Goal: Task Accomplishment & Management: Use online tool/utility

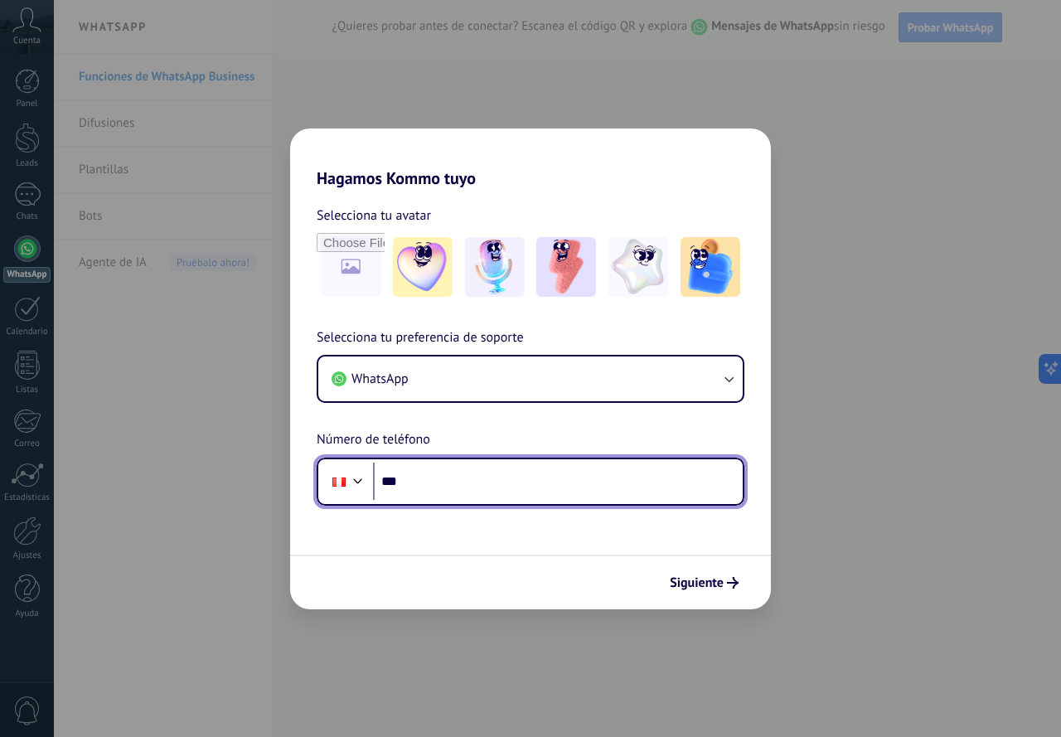
click at [477, 488] on input "***" at bounding box center [558, 481] width 370 height 38
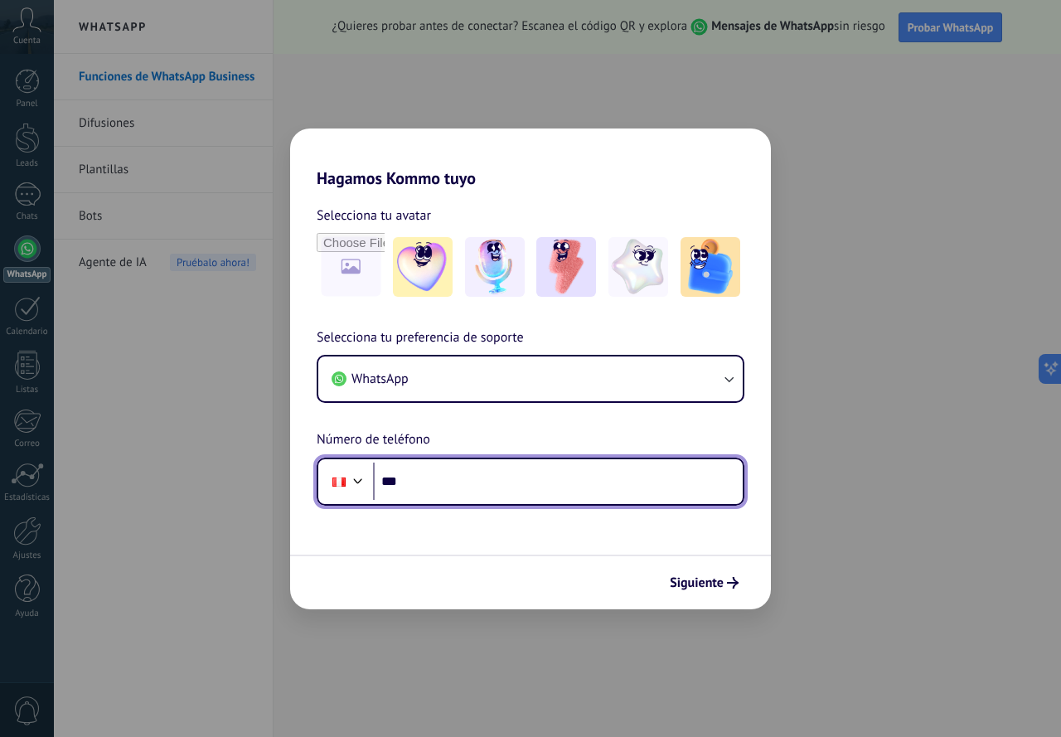
click at [472, 490] on input "***" at bounding box center [558, 481] width 370 height 38
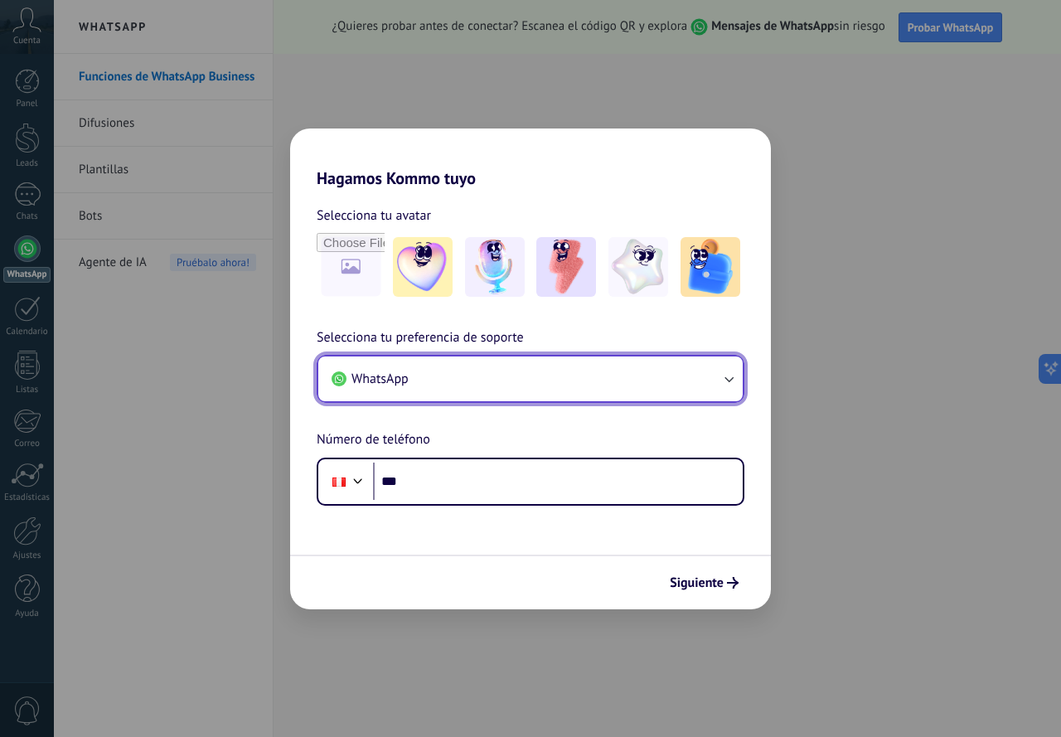
click at [728, 373] on icon "button" at bounding box center [728, 378] width 17 height 17
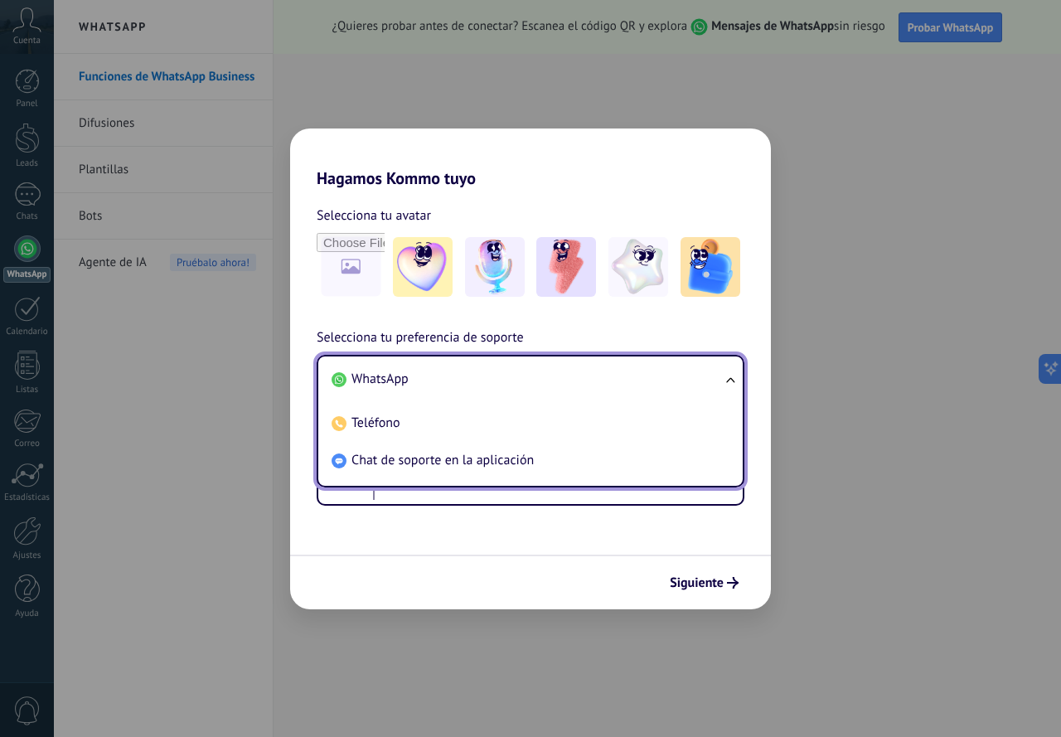
click at [728, 373] on ul "WhatsApp Teléfono Chat de soporte en la aplicación" at bounding box center [531, 421] width 428 height 133
click at [420, 277] on img at bounding box center [423, 267] width 60 height 60
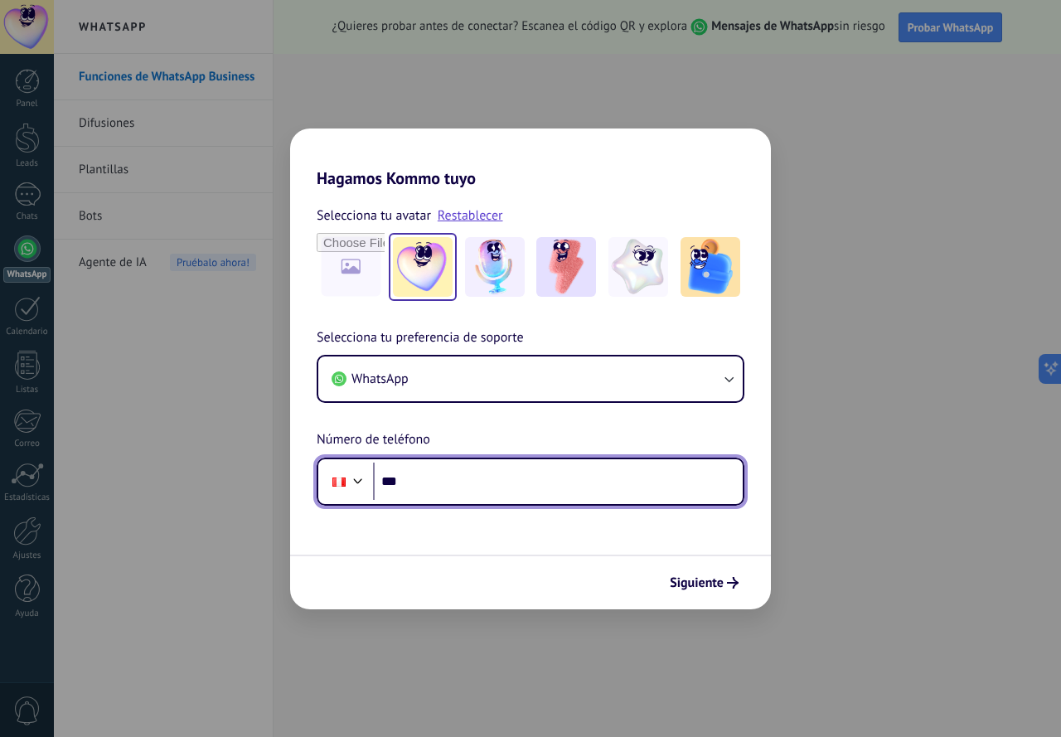
click at [457, 486] on input "***" at bounding box center [558, 481] width 370 height 38
type input "**********"
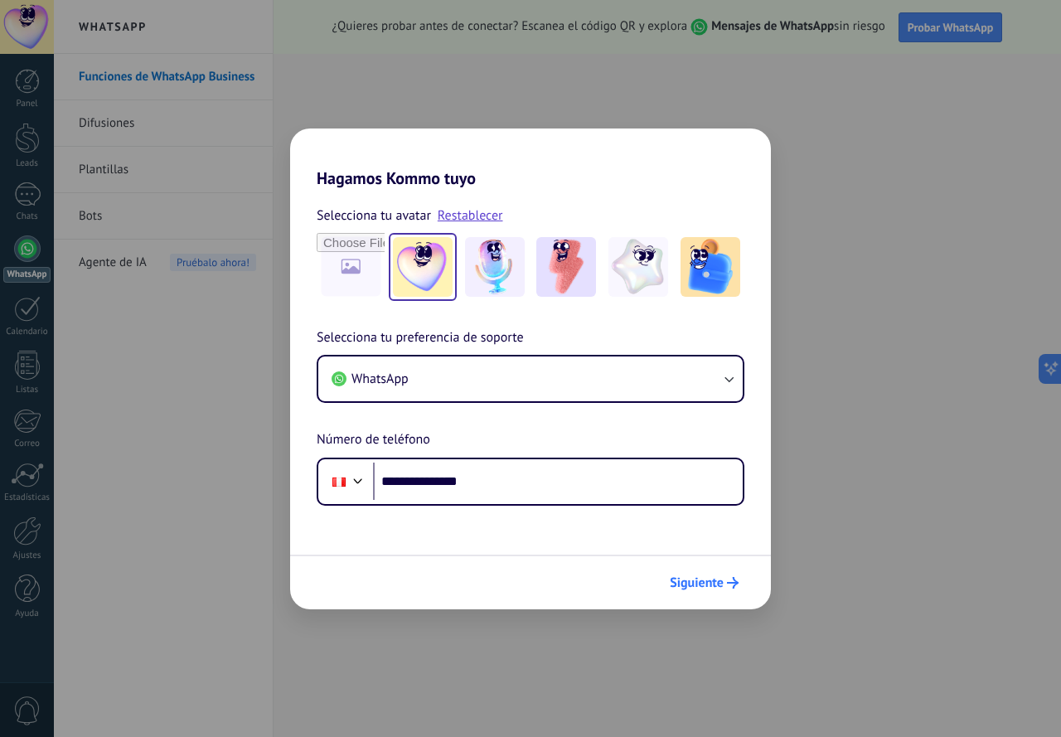
click at [704, 584] on span "Siguiente" at bounding box center [697, 583] width 54 height 12
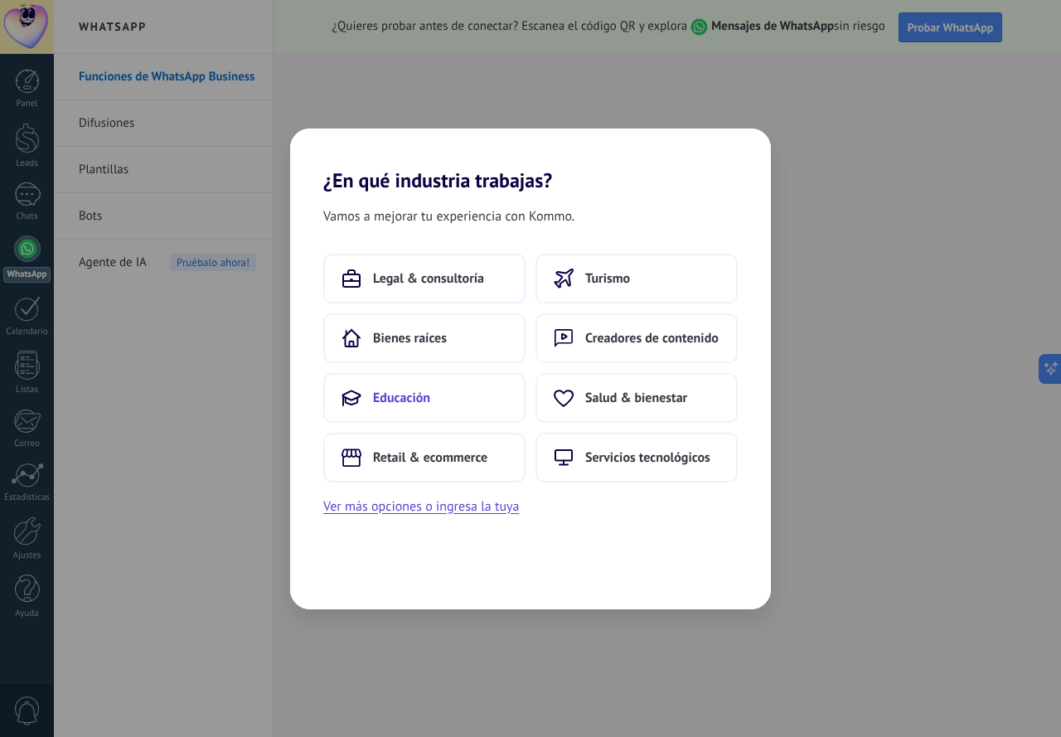
click at [460, 403] on button "Educación" at bounding box center [424, 398] width 202 height 50
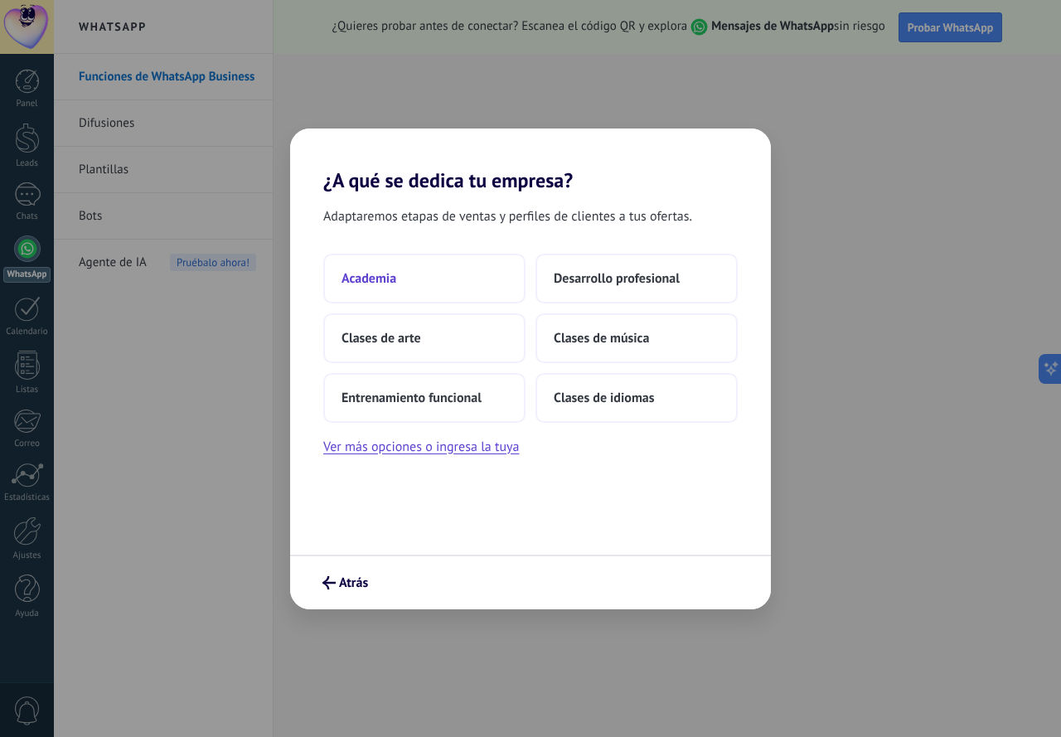
click at [395, 279] on span "Academia" at bounding box center [368, 278] width 55 height 17
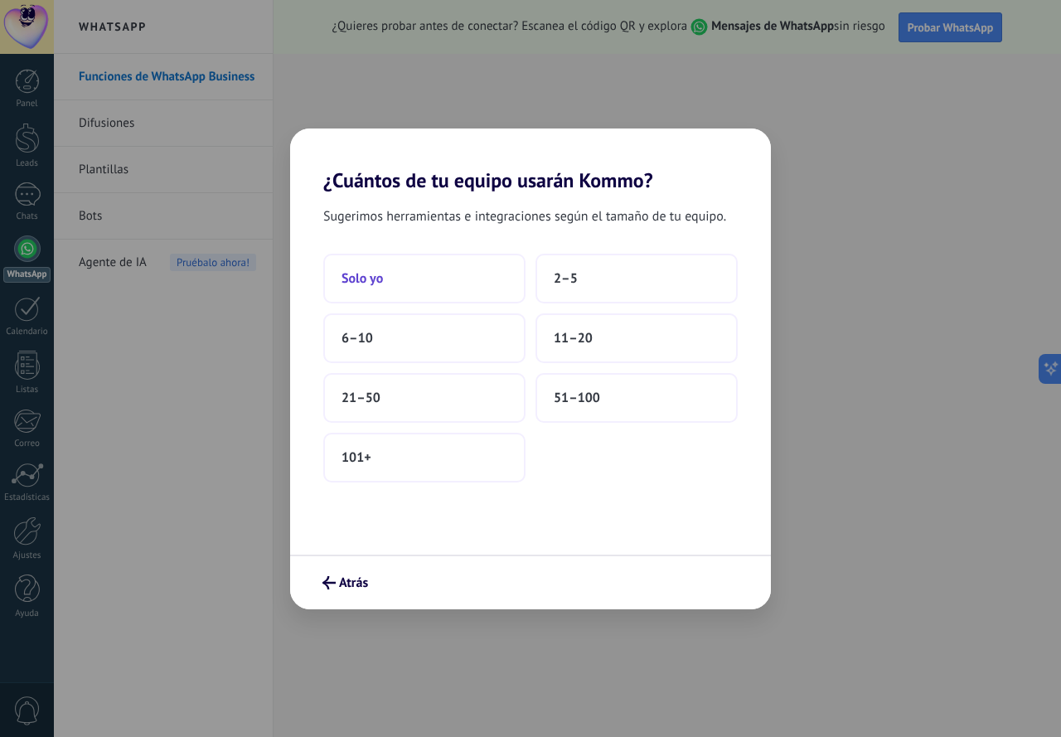
click at [401, 276] on button "Solo yo" at bounding box center [424, 279] width 202 height 50
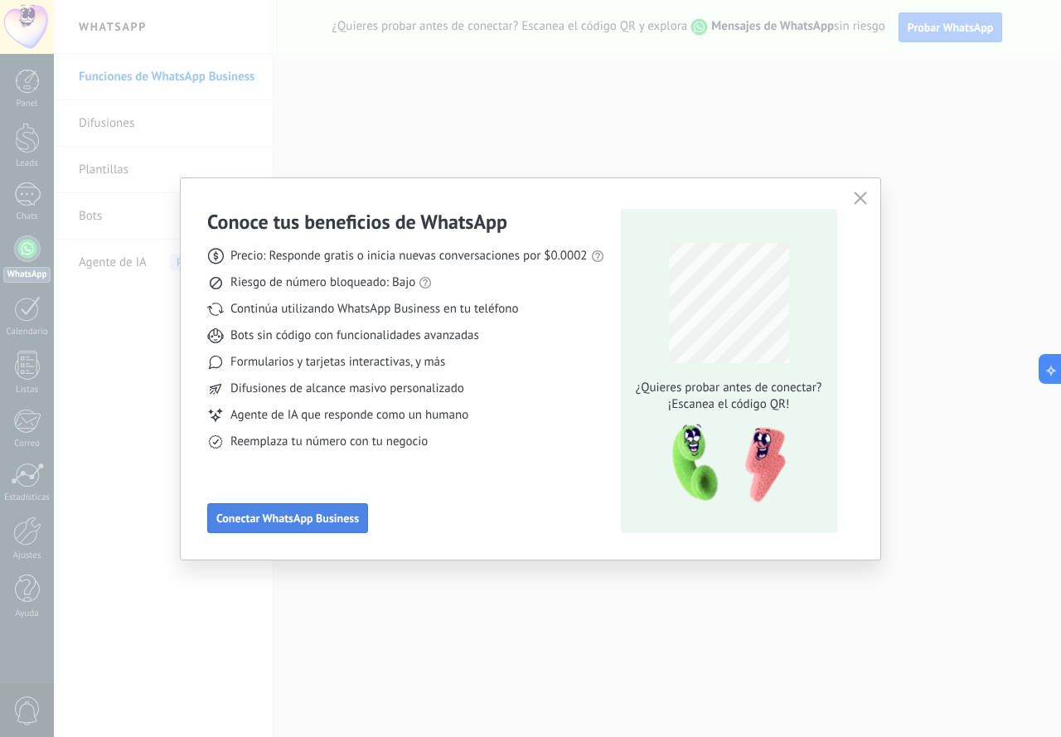
click at [343, 513] on span "Conectar WhatsApp Business" at bounding box center [287, 518] width 143 height 12
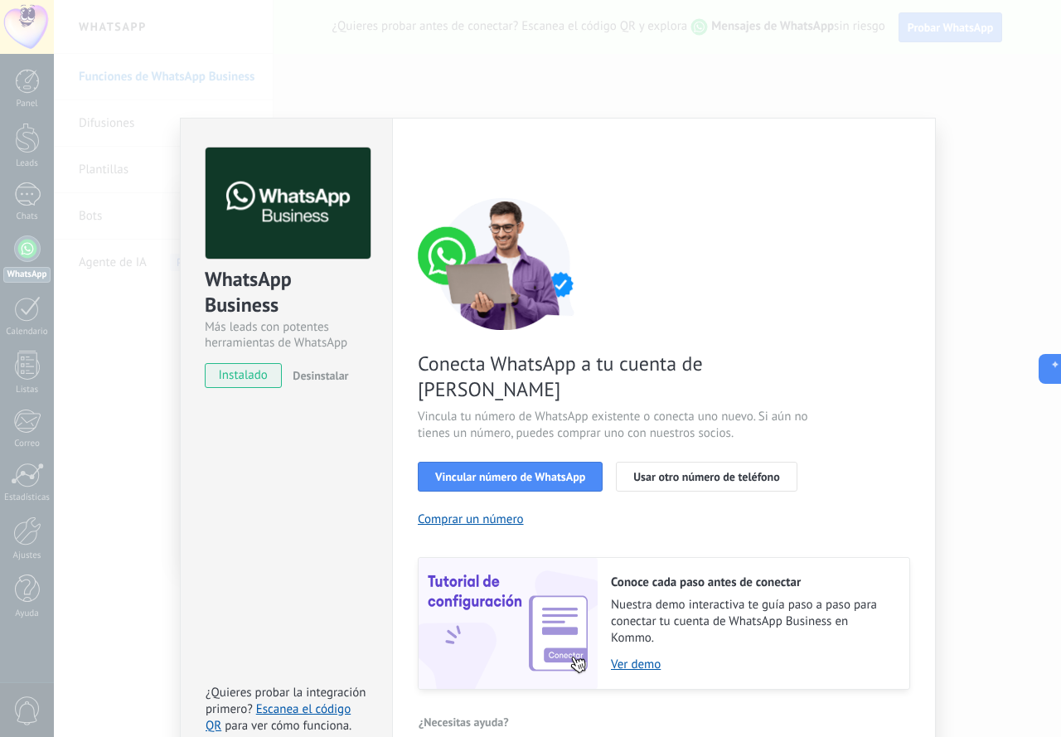
scroll to position [5, 0]
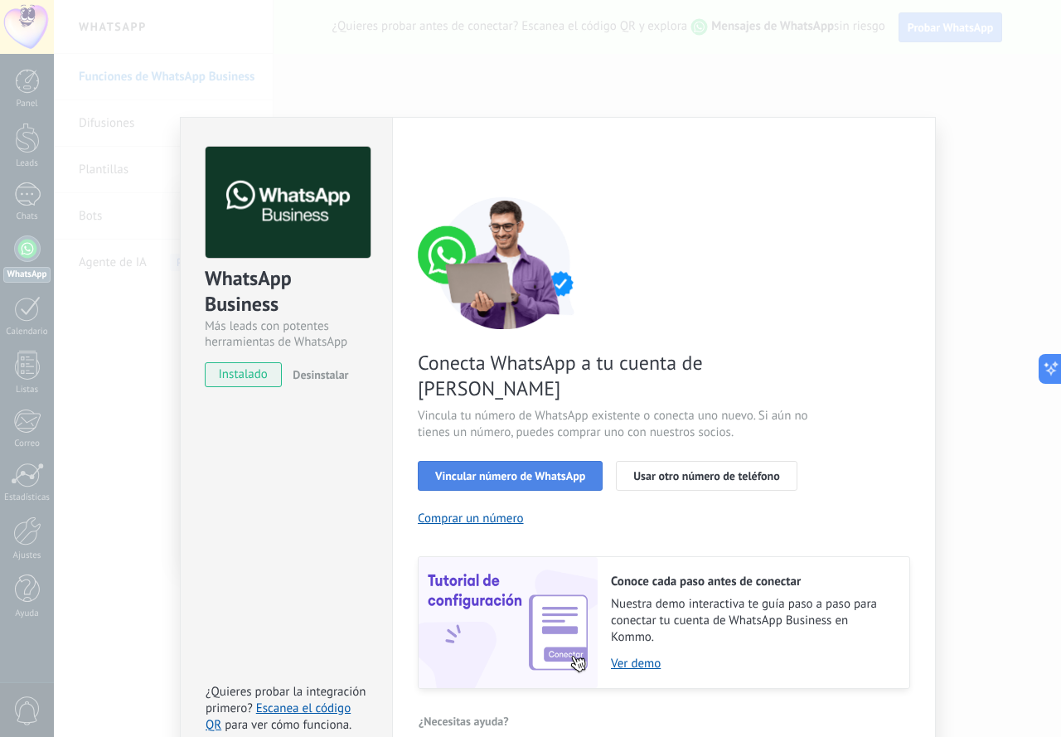
click at [578, 470] on span "Vincular número de WhatsApp" at bounding box center [510, 476] width 150 height 12
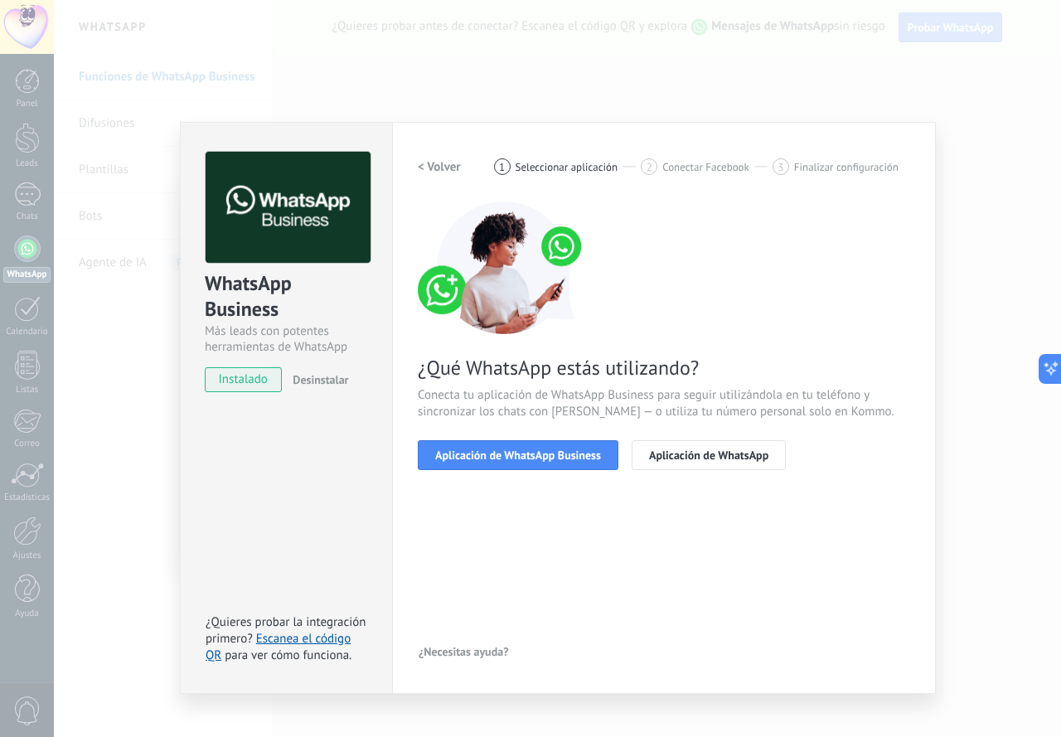
scroll to position [0, 0]
click at [566, 457] on span "Aplicación de WhatsApp Business" at bounding box center [518, 455] width 166 height 12
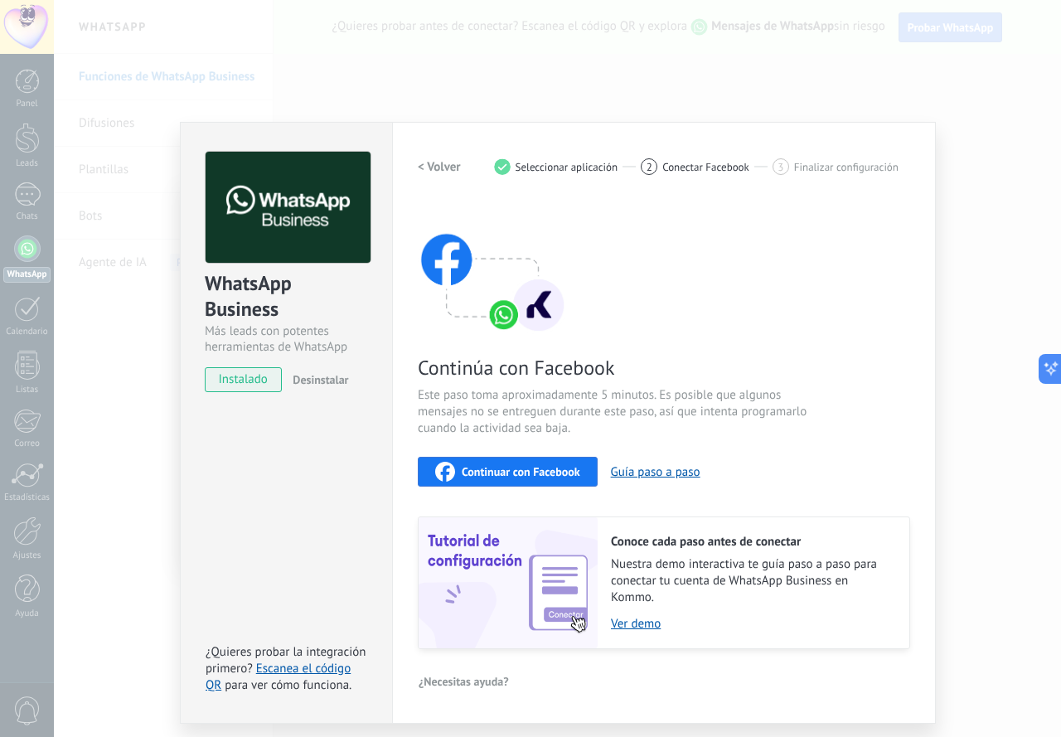
click at [526, 474] on span "Continuar con Facebook" at bounding box center [521, 472] width 119 height 12
click at [259, 380] on span "instalado" at bounding box center [243, 379] width 75 height 25
click at [762, 166] on span at bounding box center [760, 167] width 13 height 2
click at [849, 167] on span "Finalizar configuración" at bounding box center [846, 167] width 104 height 12
click at [686, 114] on div "WhatsApp Business Más leads con potentes herramientas de WhatsApp instalado Des…" at bounding box center [557, 368] width 1007 height 737
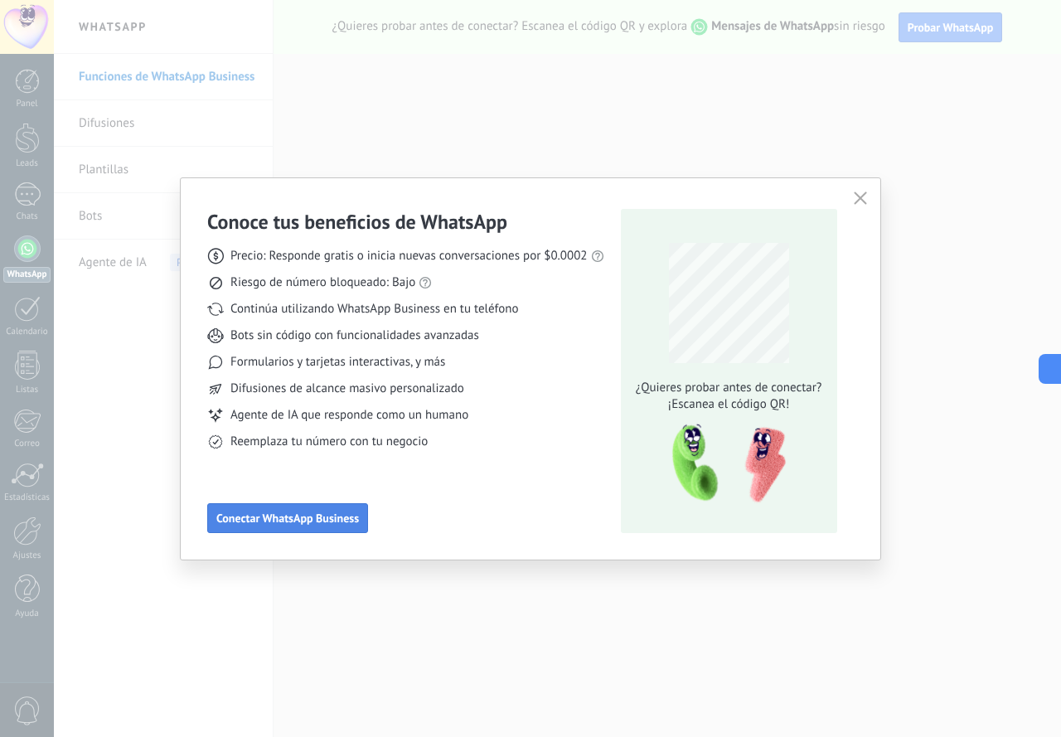
click at [333, 510] on button "Conectar WhatsApp Business" at bounding box center [287, 518] width 161 height 30
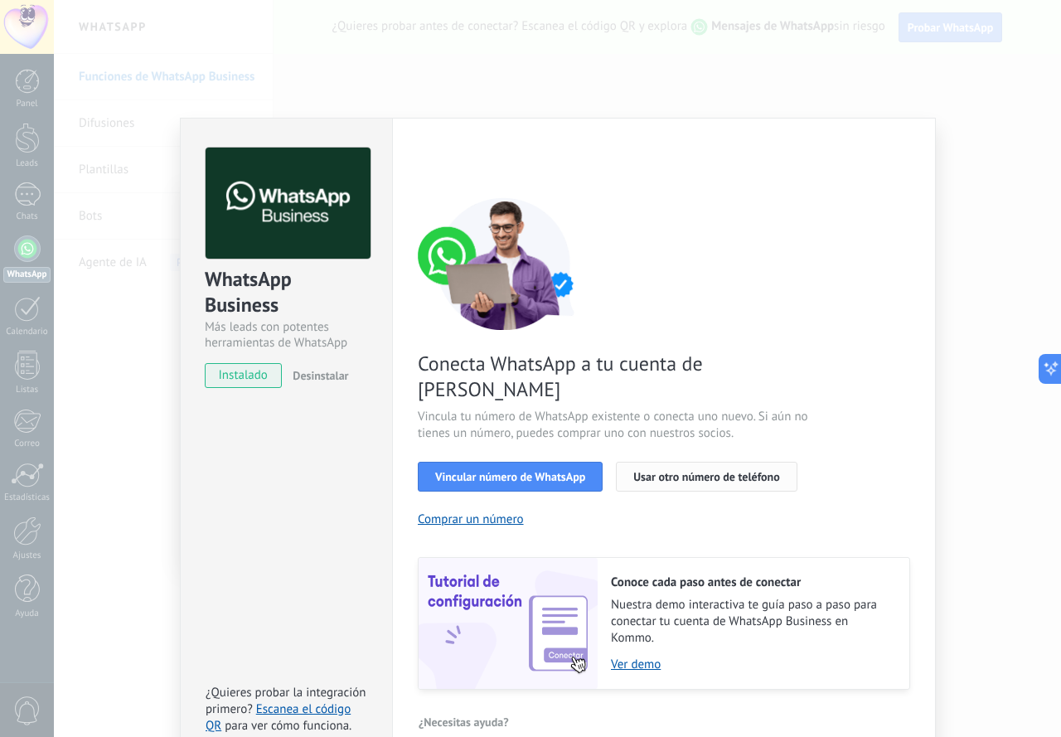
scroll to position [5, 0]
click at [684, 470] on span "Usar otro número de teléfono" at bounding box center [706, 476] width 146 height 12
click at [1022, 151] on div "WhatsApp Business Más leads con potentes herramientas de WhatsApp instalado Des…" at bounding box center [557, 368] width 1007 height 737
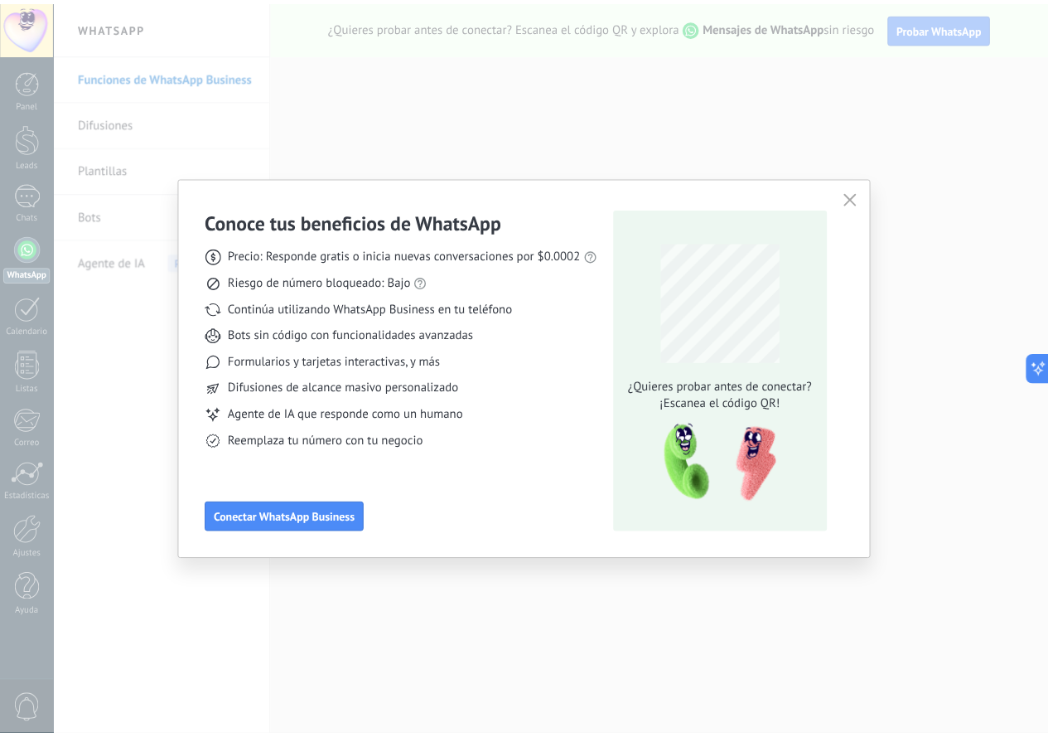
scroll to position [0, 0]
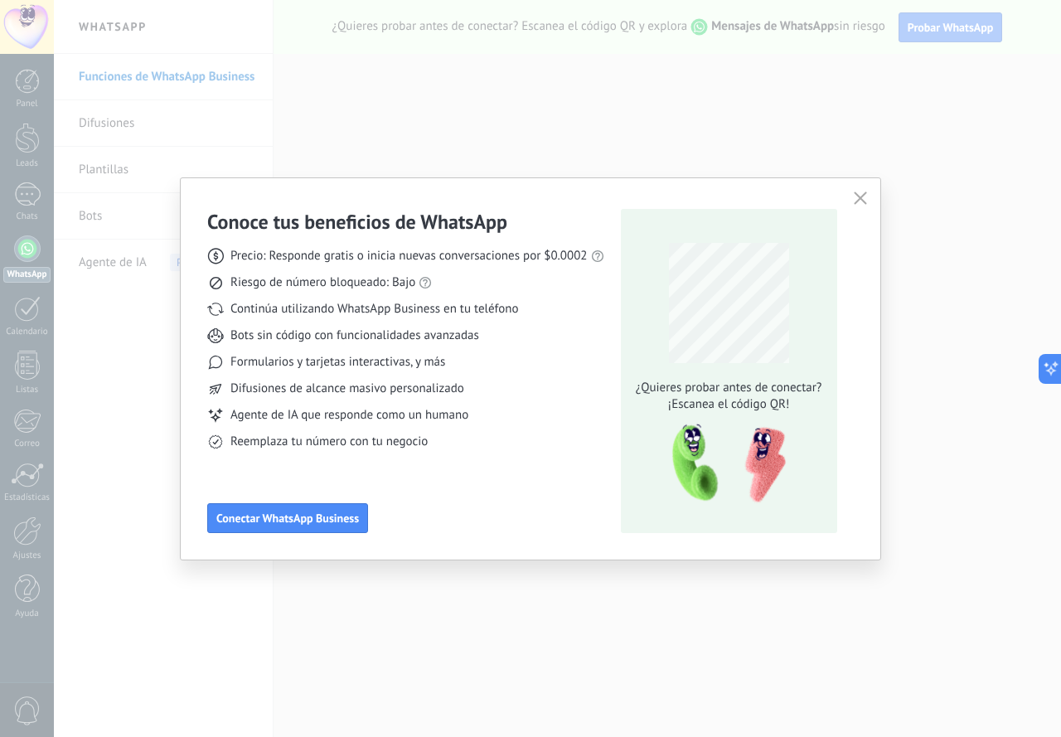
click at [861, 196] on icon "button" at bounding box center [860, 197] width 13 height 13
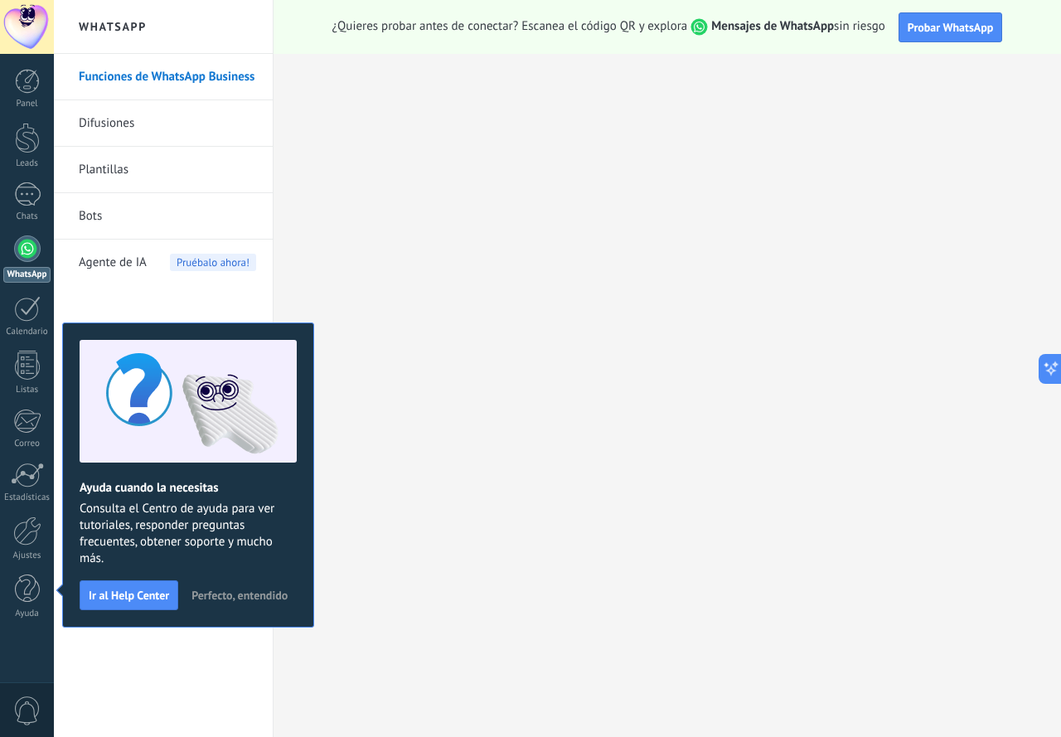
click at [29, 256] on div at bounding box center [27, 248] width 27 height 27
click at [211, 599] on span "Perfecto, entendido" at bounding box center [239, 595] width 96 height 12
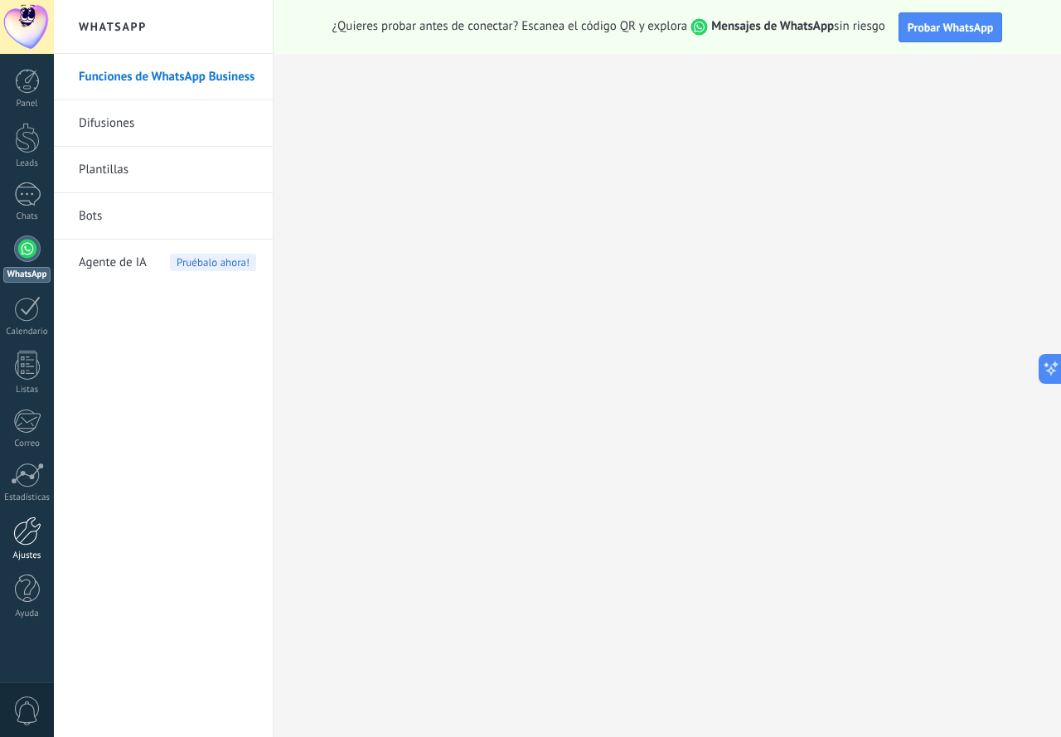
click at [28, 530] on div at bounding box center [27, 530] width 28 height 29
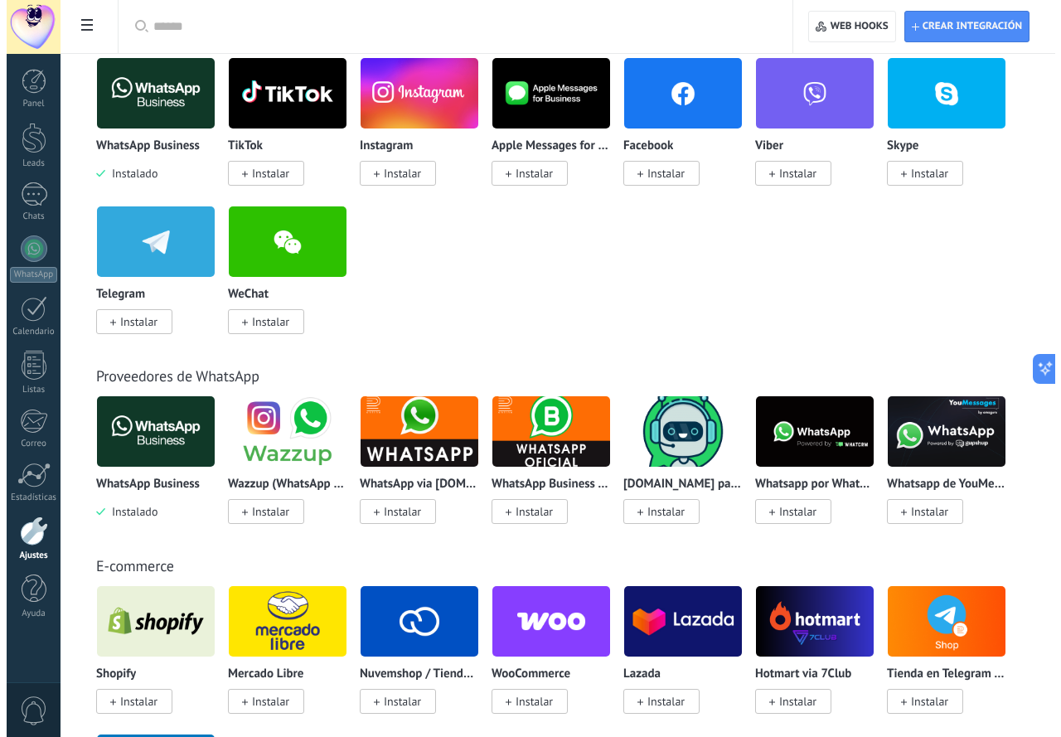
scroll to position [332, 0]
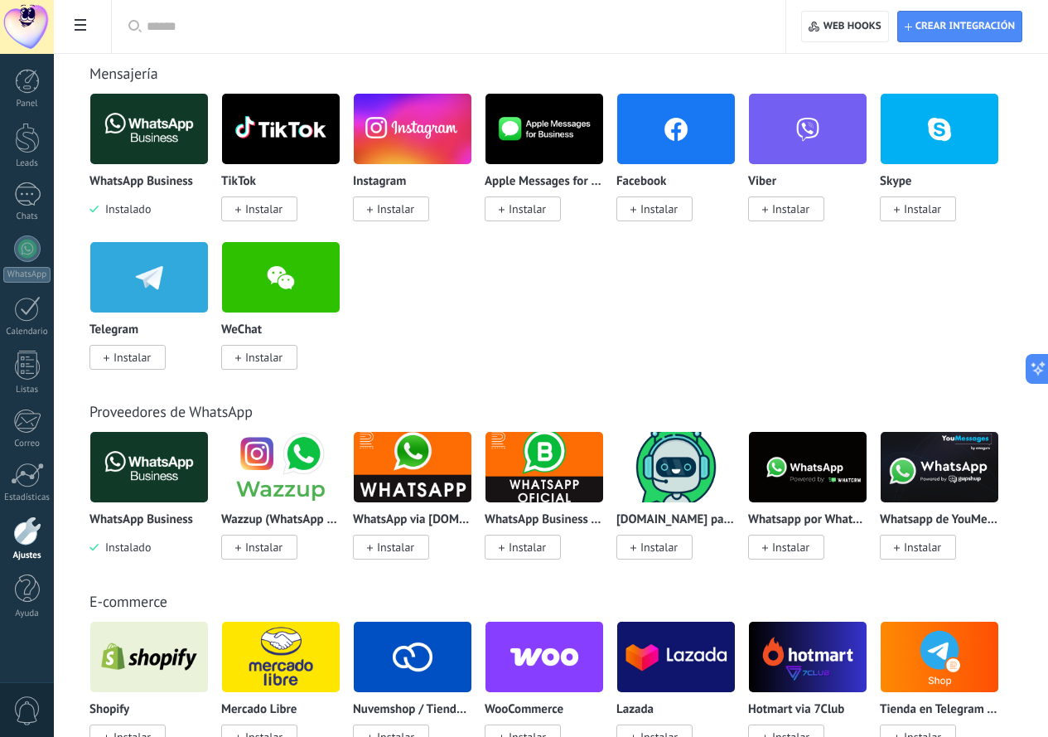
click at [208, 468] on img at bounding box center [149, 467] width 118 height 80
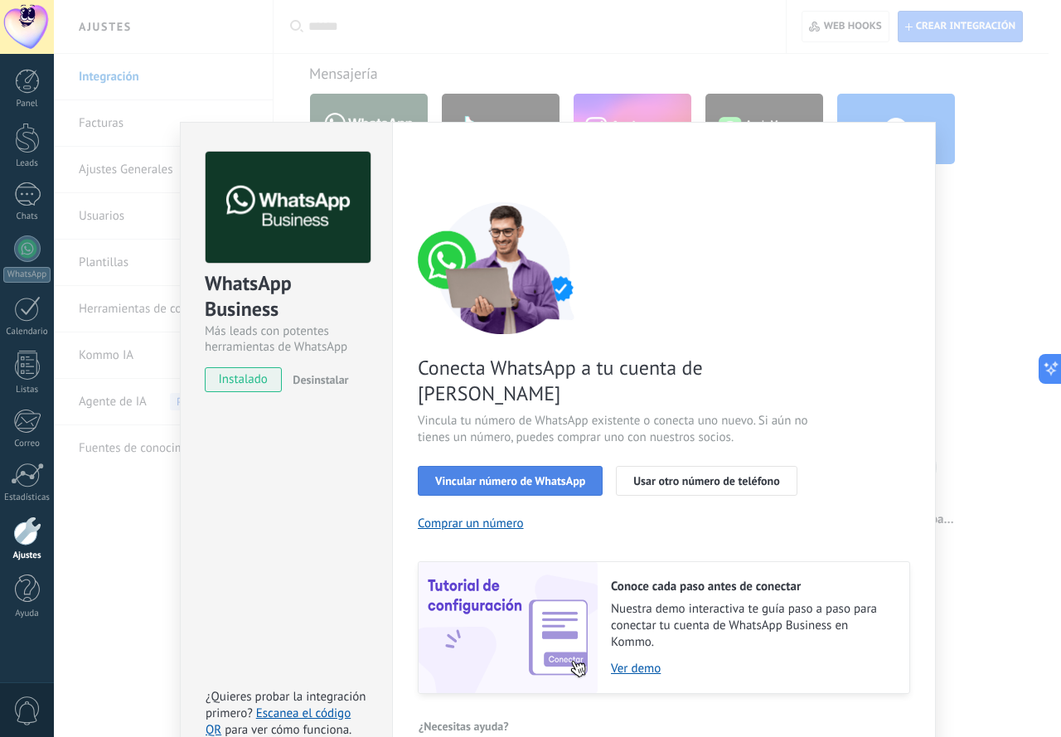
scroll to position [5, 0]
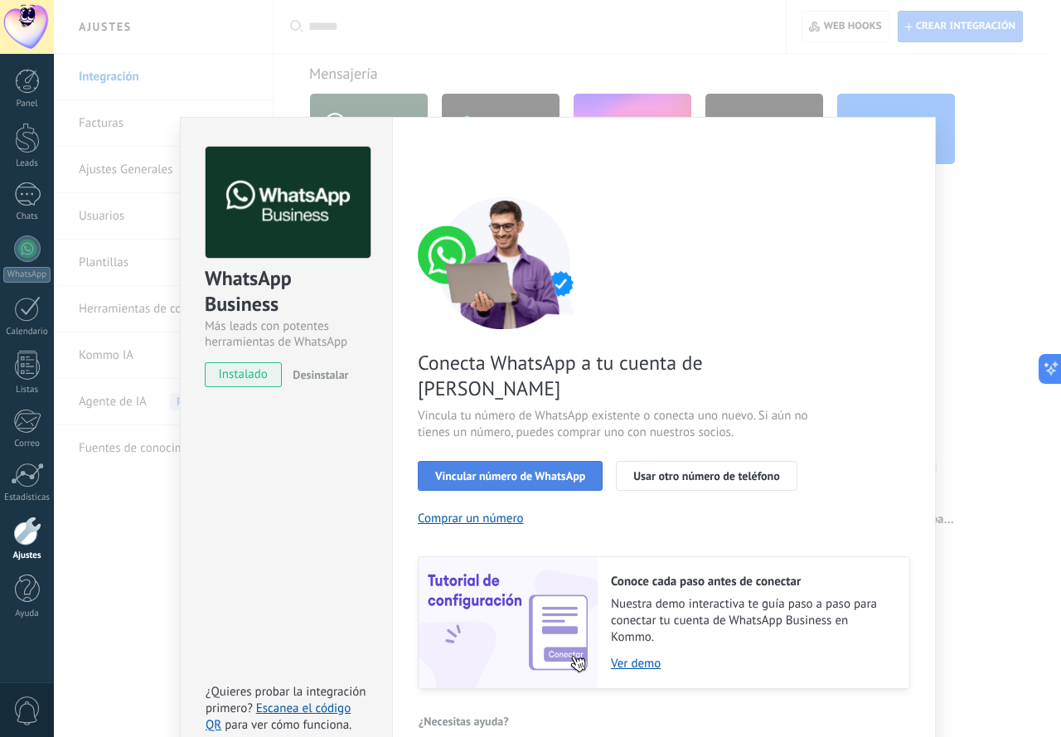
click at [549, 470] on span "Vincular número de WhatsApp" at bounding box center [510, 476] width 150 height 12
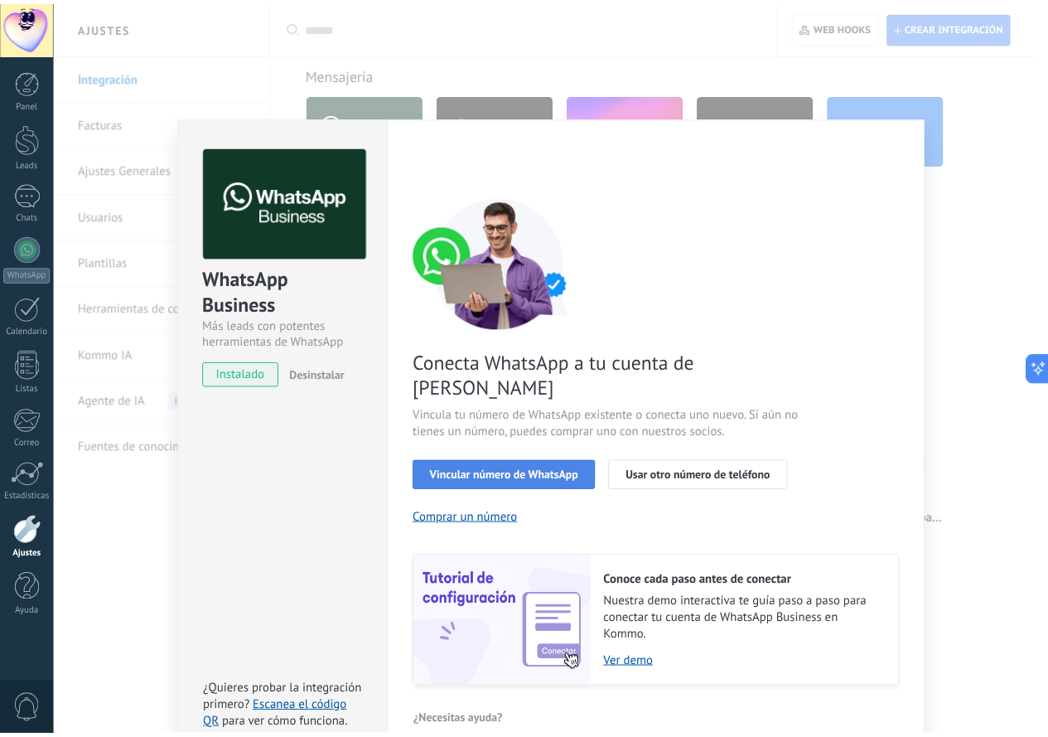
scroll to position [0, 0]
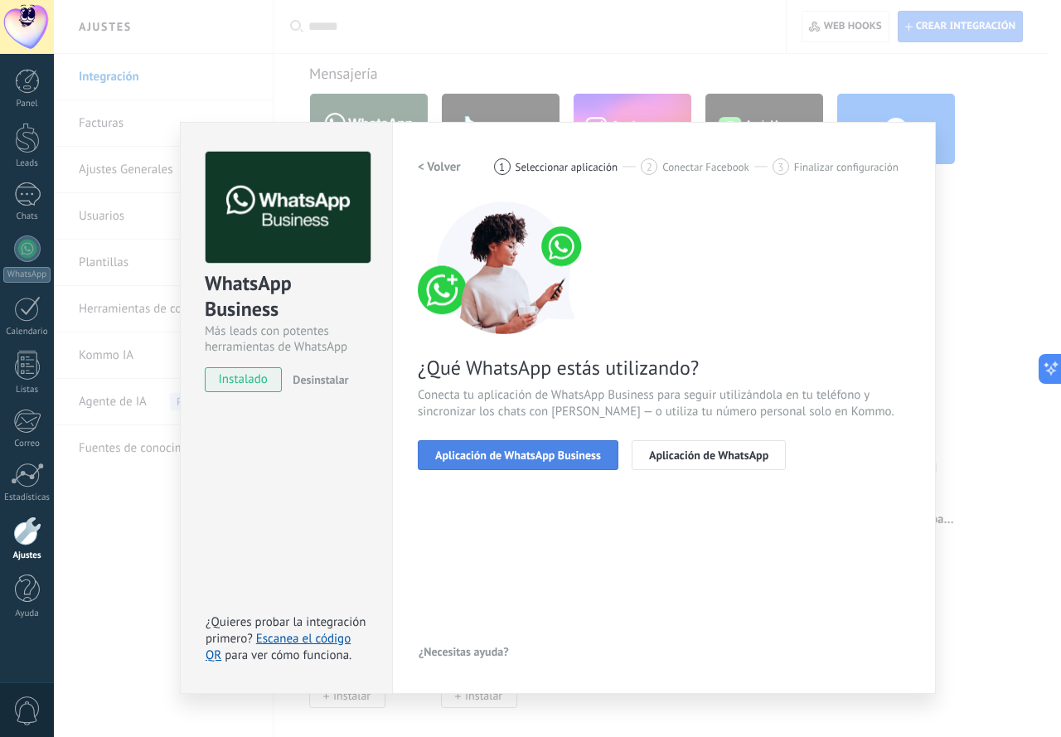
click at [497, 467] on button "Aplicación de WhatsApp Business" at bounding box center [518, 455] width 201 height 30
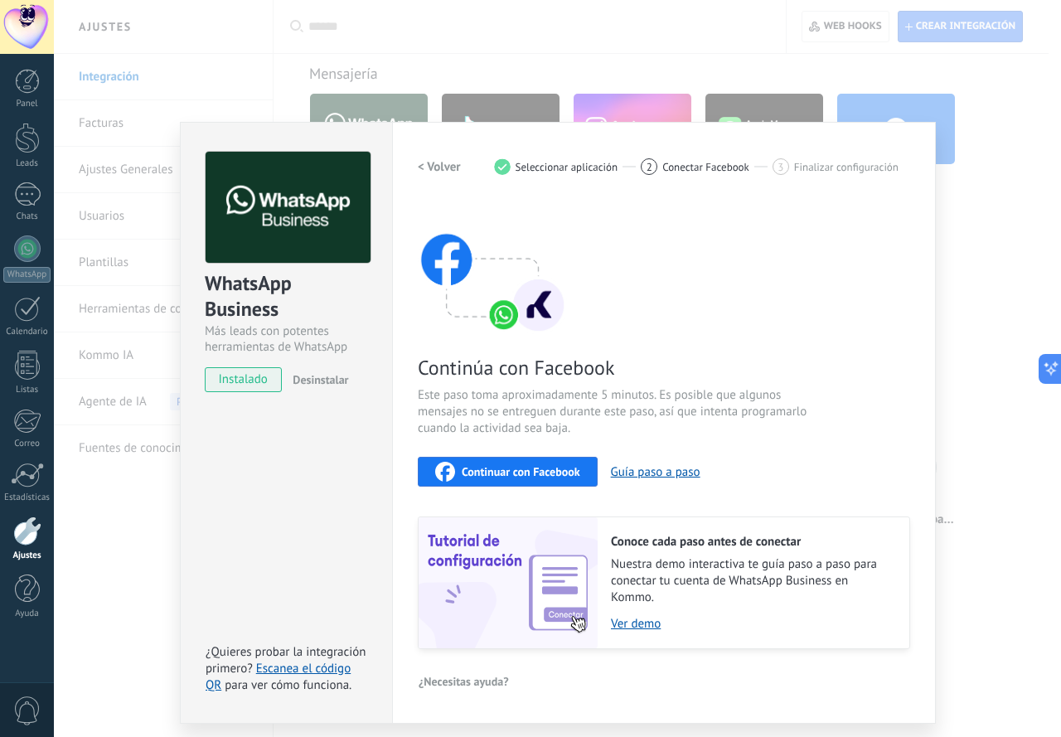
click at [511, 473] on span "Continuar con Facebook" at bounding box center [521, 472] width 119 height 12
click at [971, 228] on div "WhatsApp Business Más leads con potentes herramientas de WhatsApp instalado Des…" at bounding box center [557, 368] width 1007 height 737
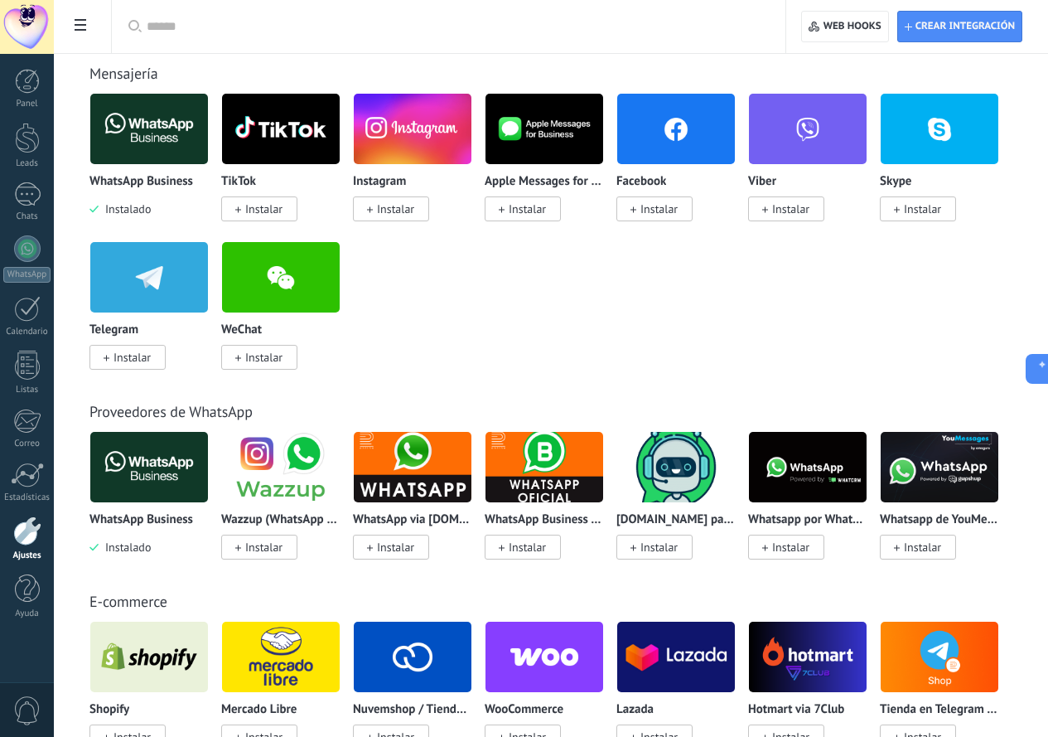
click at [603, 491] on img at bounding box center [545, 467] width 118 height 80
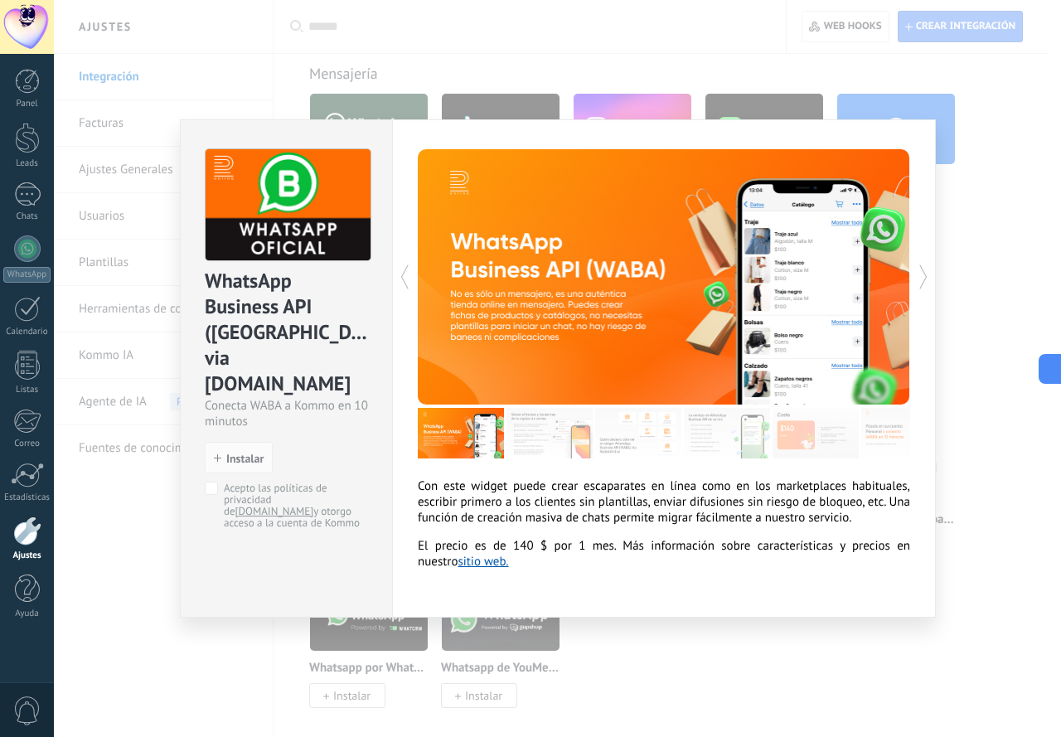
click at [995, 143] on div "WhatsApp Business API ([GEOGRAPHIC_DATA]) via [DOMAIN_NAME] Conecta WABA a Komm…" at bounding box center [557, 368] width 1007 height 737
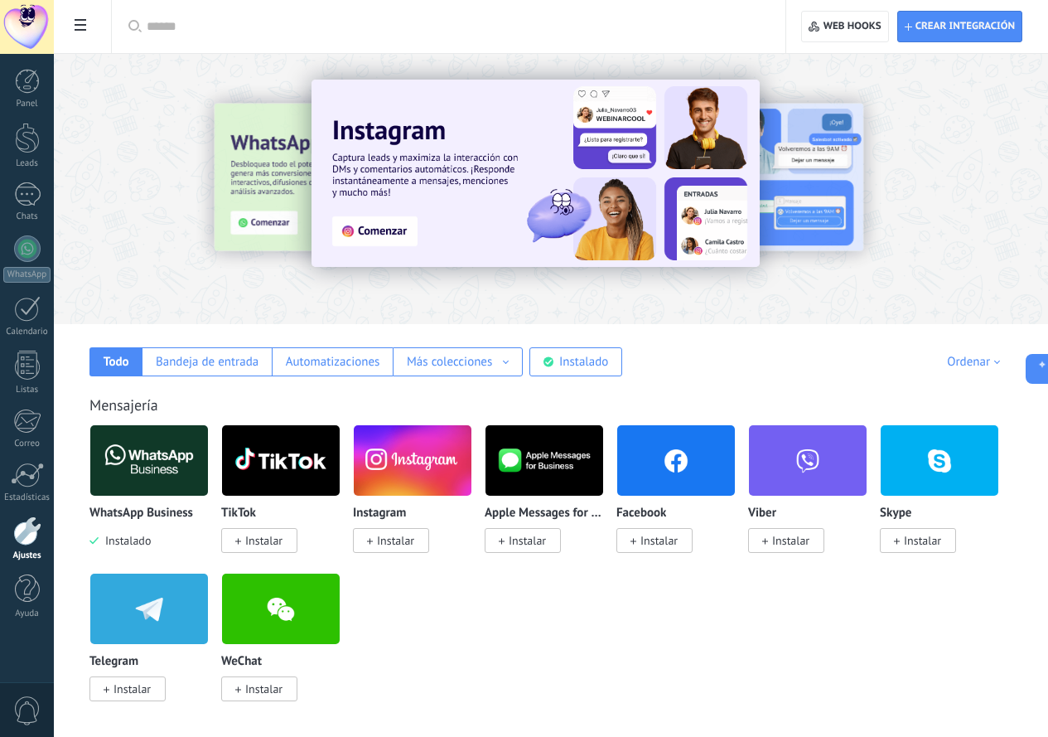
click at [327, 172] on div at bounding box center [145, 188] width 363 height 149
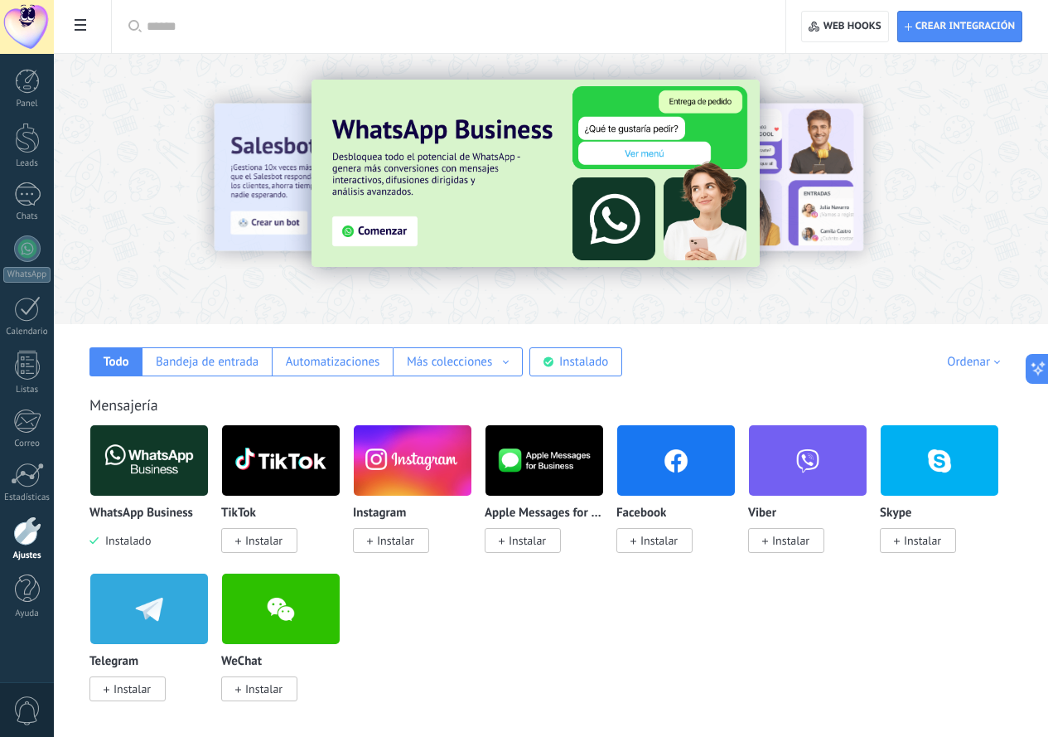
click at [208, 492] on img at bounding box center [149, 460] width 118 height 80
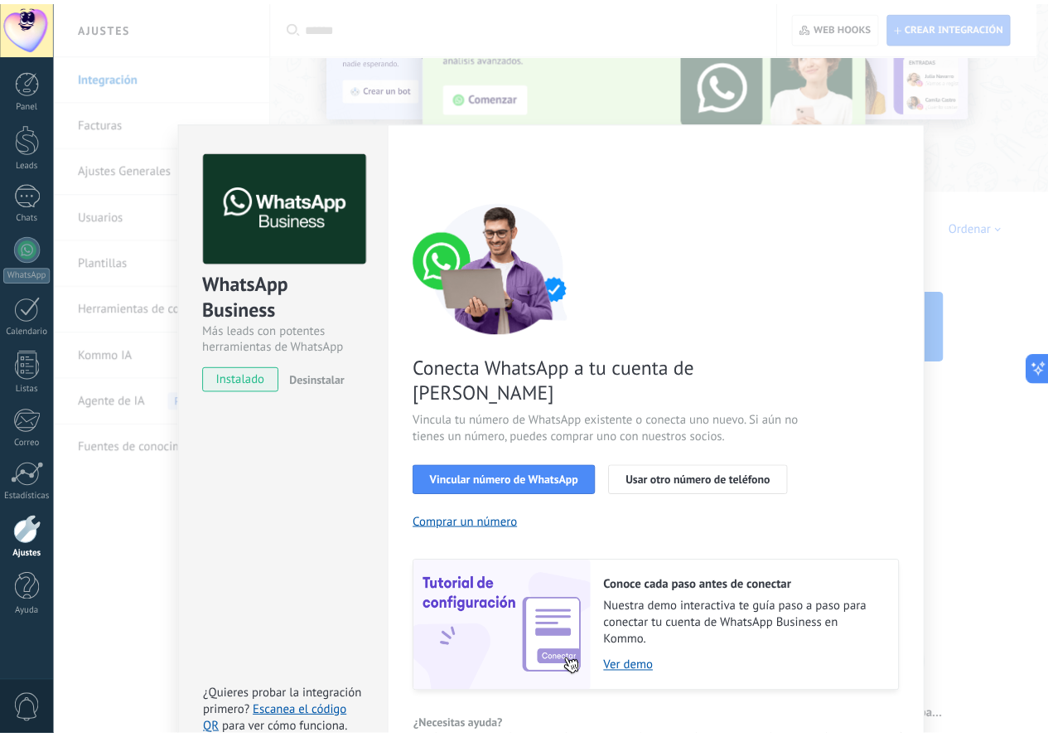
scroll to position [166, 0]
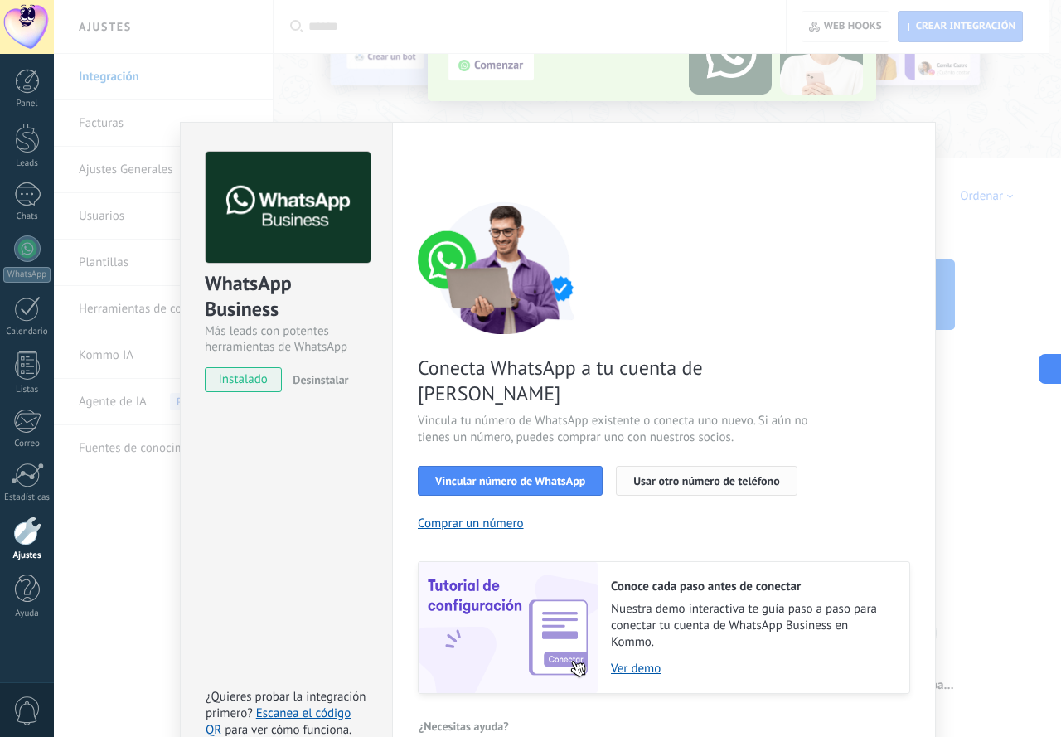
click at [666, 475] on span "Usar otro número de teléfono" at bounding box center [706, 481] width 146 height 12
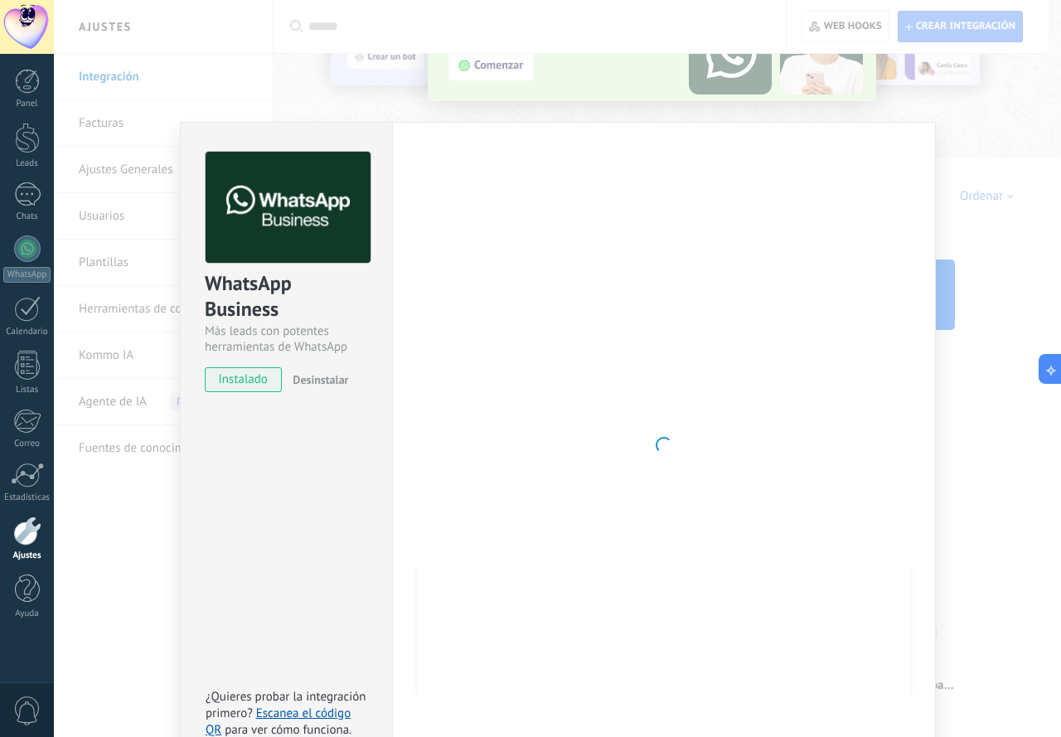
click at [985, 177] on div "WhatsApp Business Más leads con potentes herramientas de WhatsApp instalado Des…" at bounding box center [557, 368] width 1007 height 737
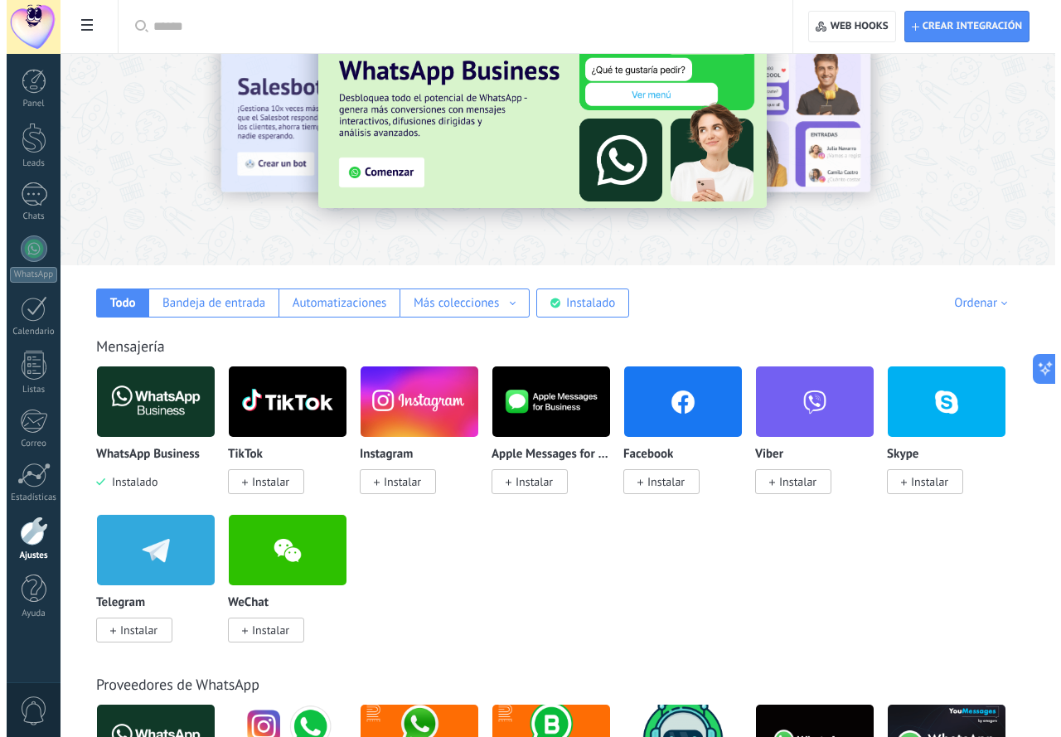
scroll to position [0, 0]
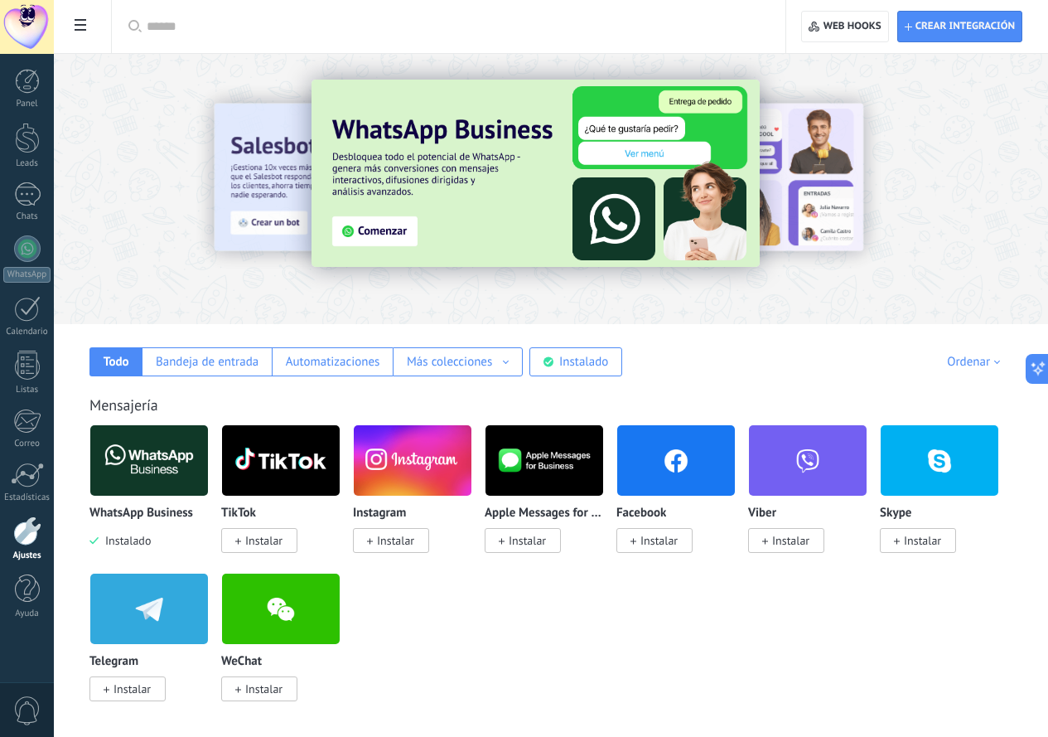
click at [496, 234] on img at bounding box center [536, 173] width 448 height 187
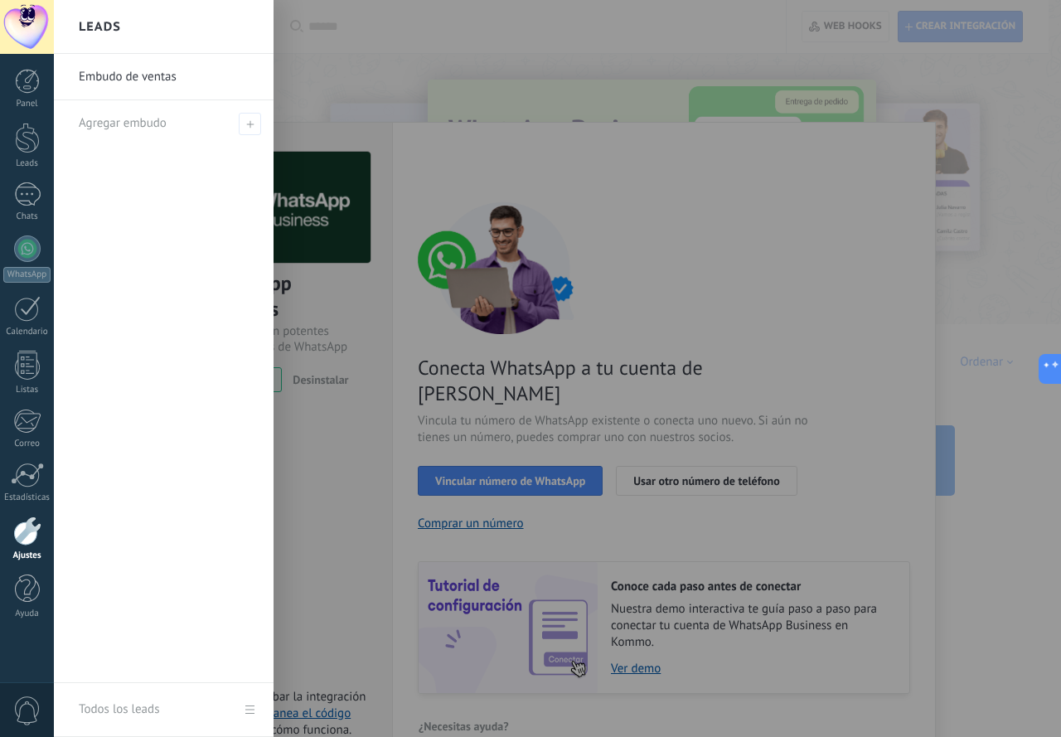
click at [324, 102] on div at bounding box center [584, 368] width 1061 height 737
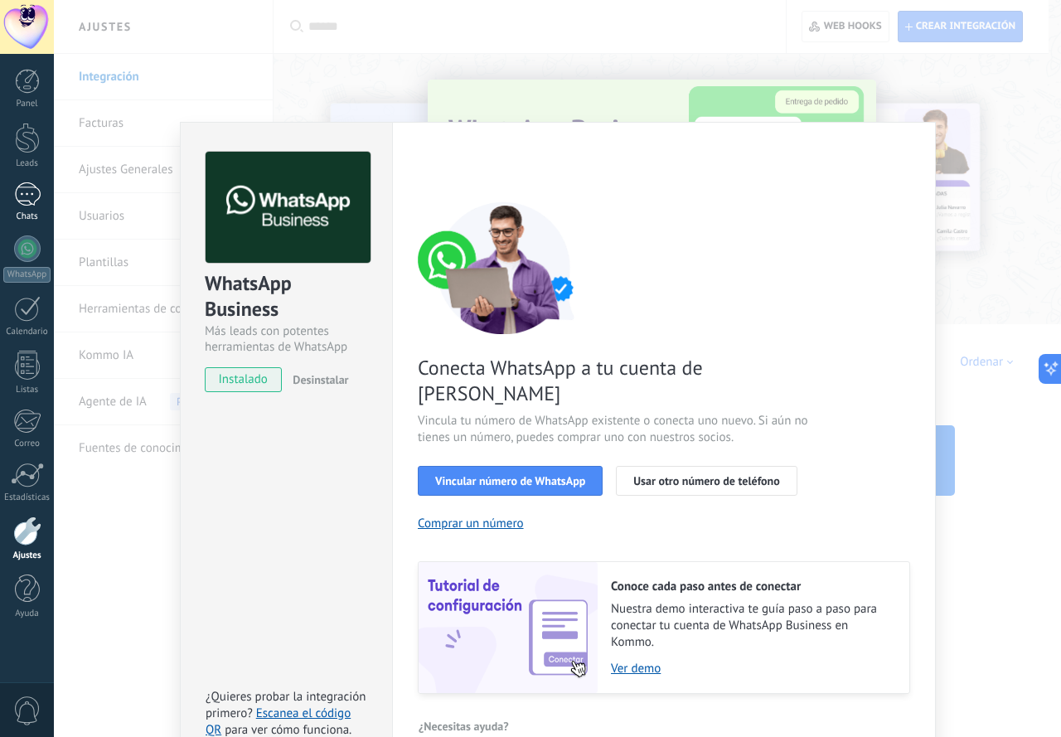
click at [30, 206] on link "Chats" at bounding box center [27, 202] width 54 height 40
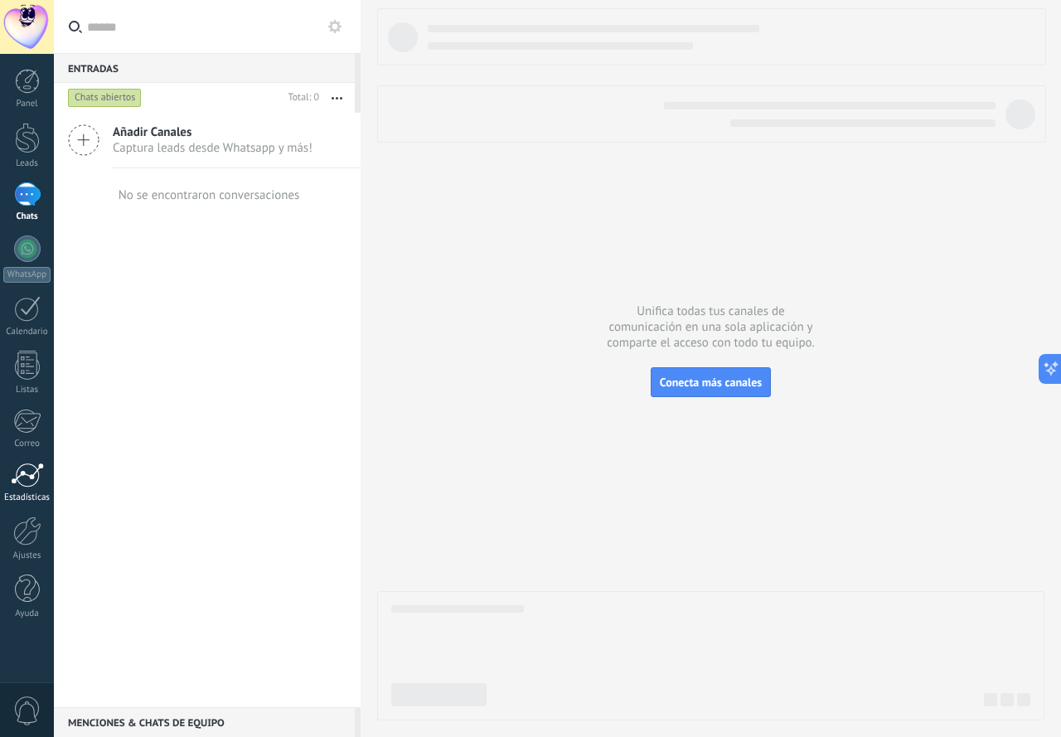
click at [31, 484] on div at bounding box center [27, 474] width 33 height 25
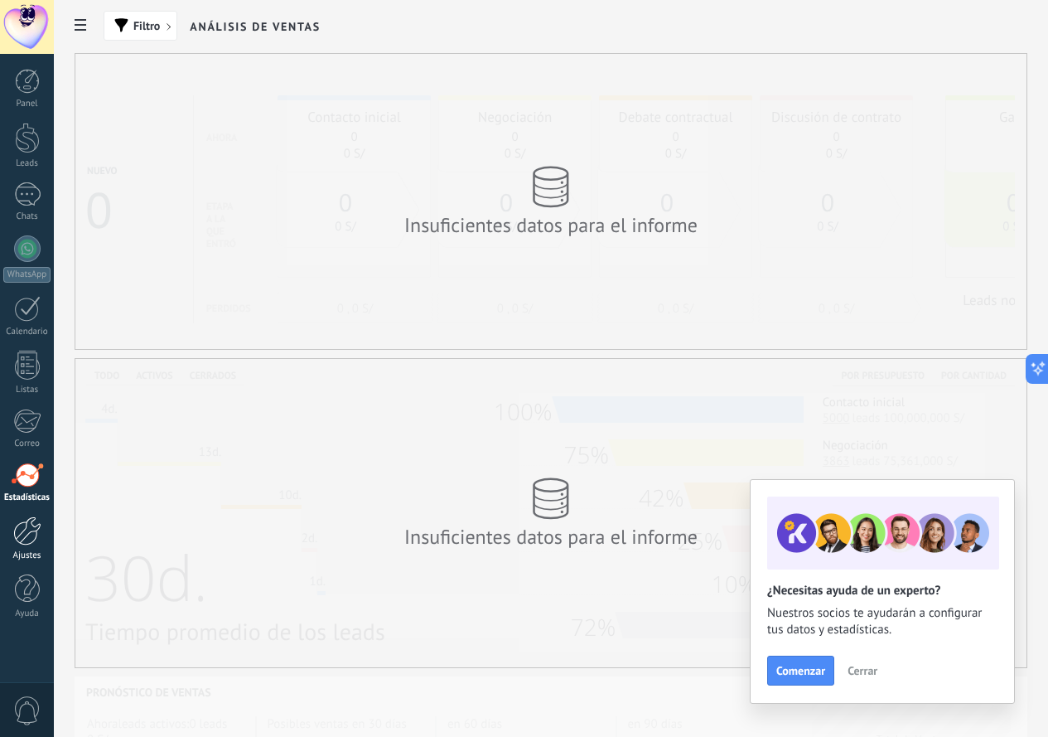
click at [30, 529] on div at bounding box center [27, 530] width 28 height 29
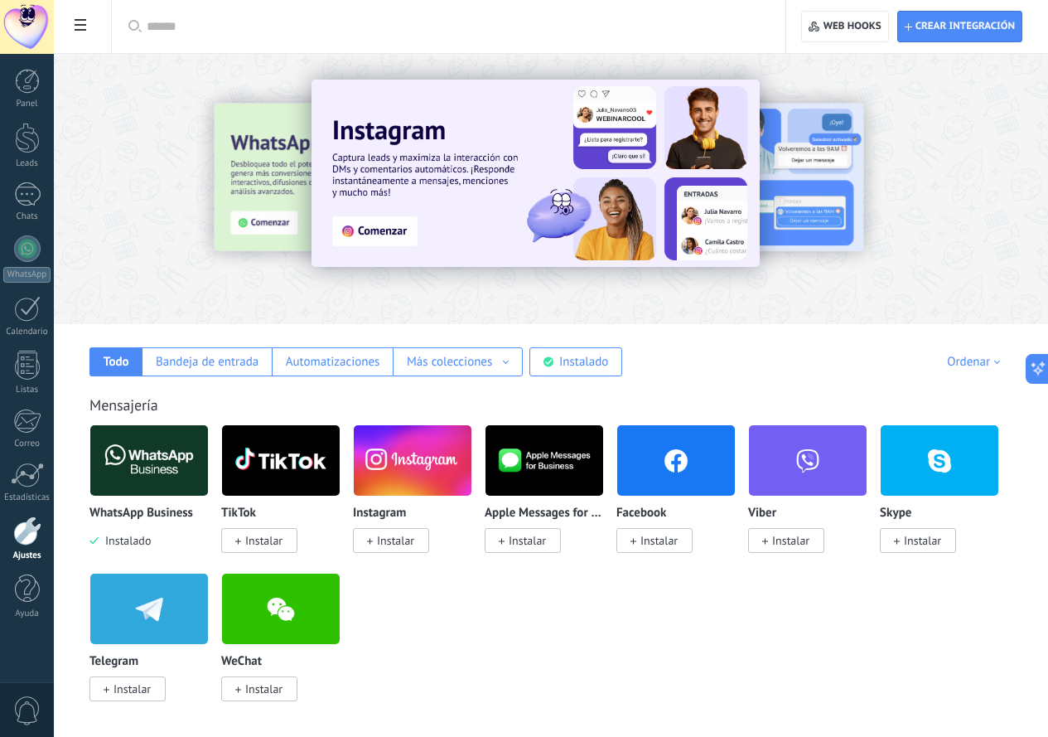
click at [208, 463] on img at bounding box center [149, 460] width 118 height 80
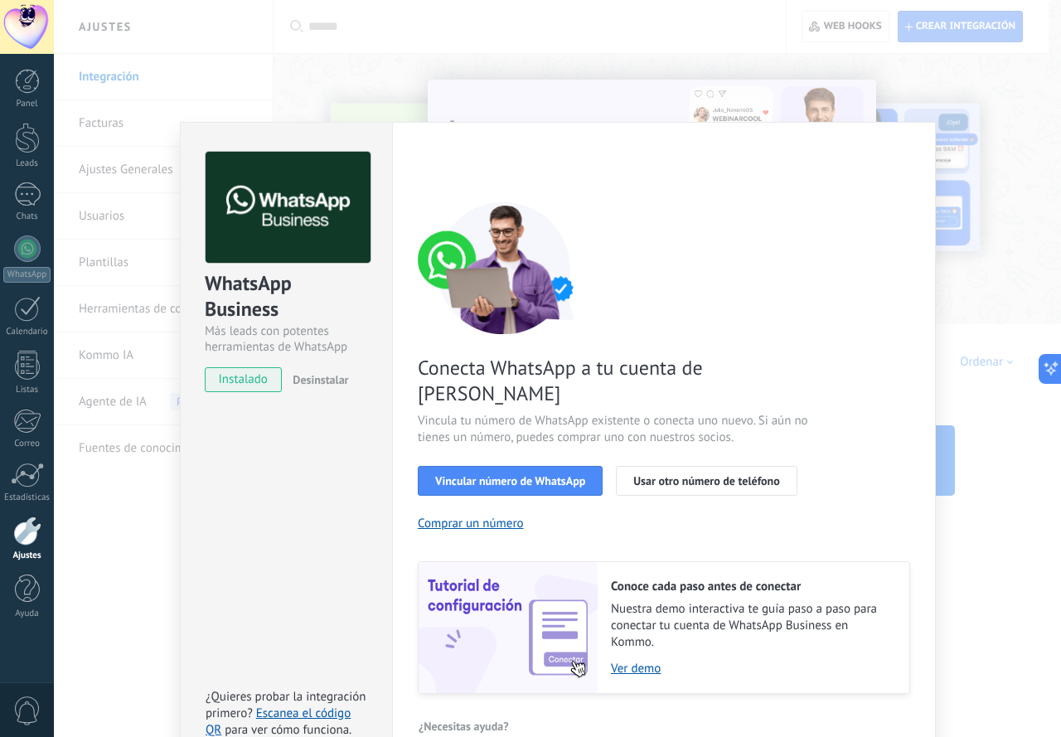
click at [306, 385] on span "Desinstalar" at bounding box center [321, 379] width 56 height 15
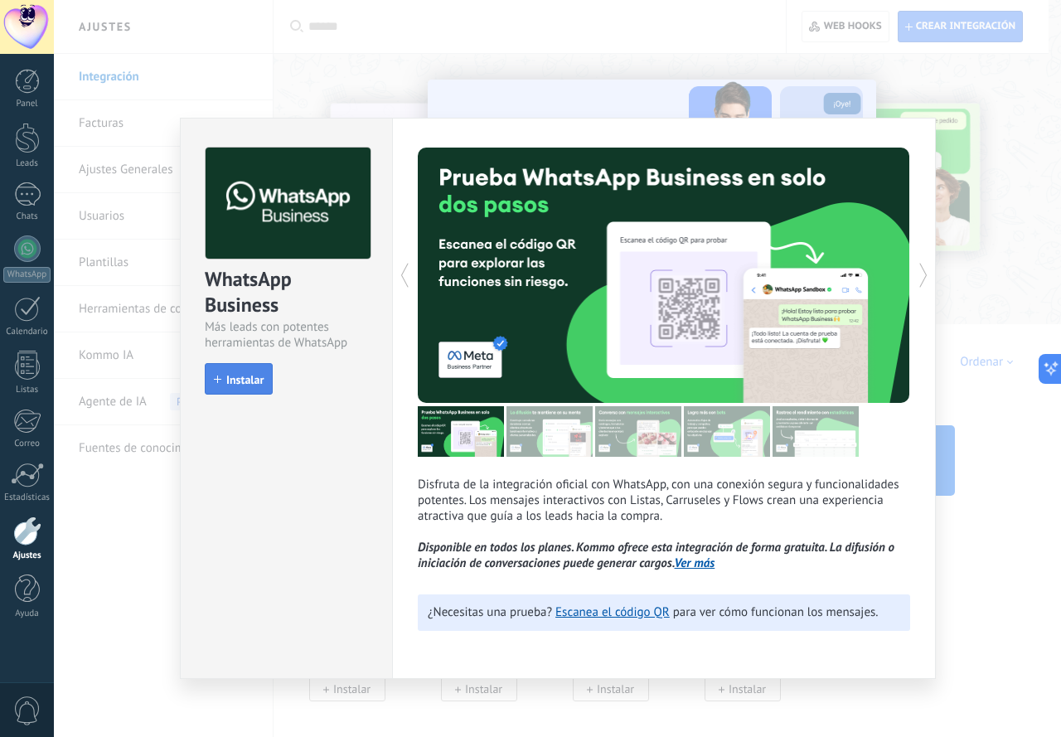
click at [256, 382] on span "Instalar" at bounding box center [244, 380] width 37 height 12
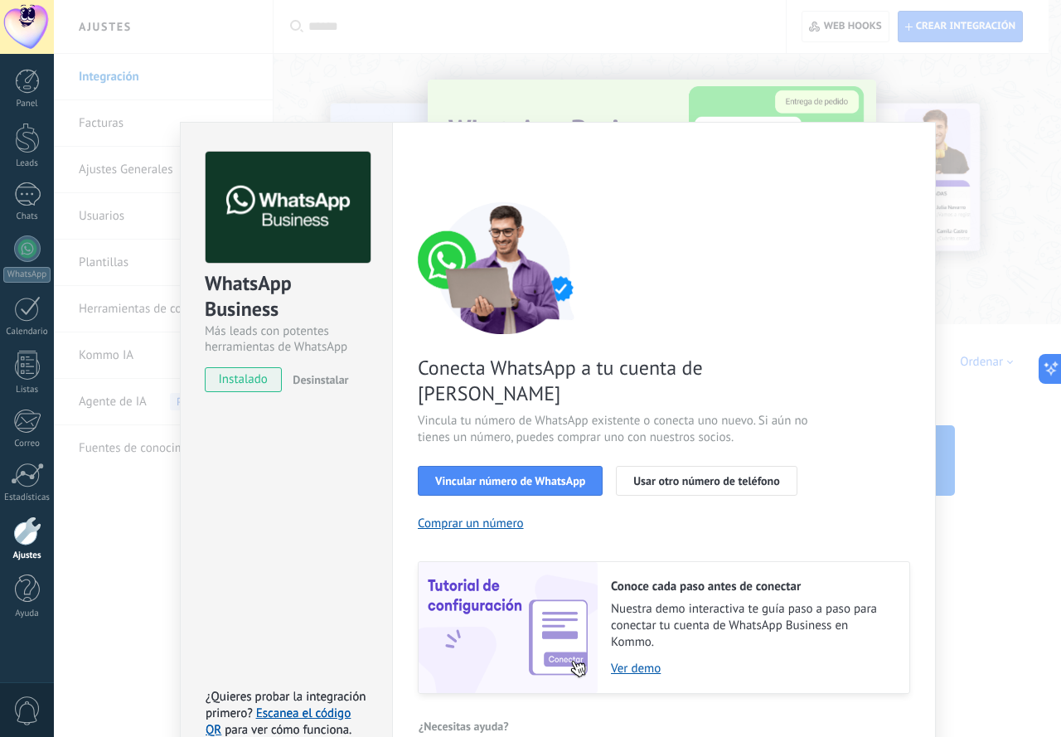
scroll to position [5, 0]
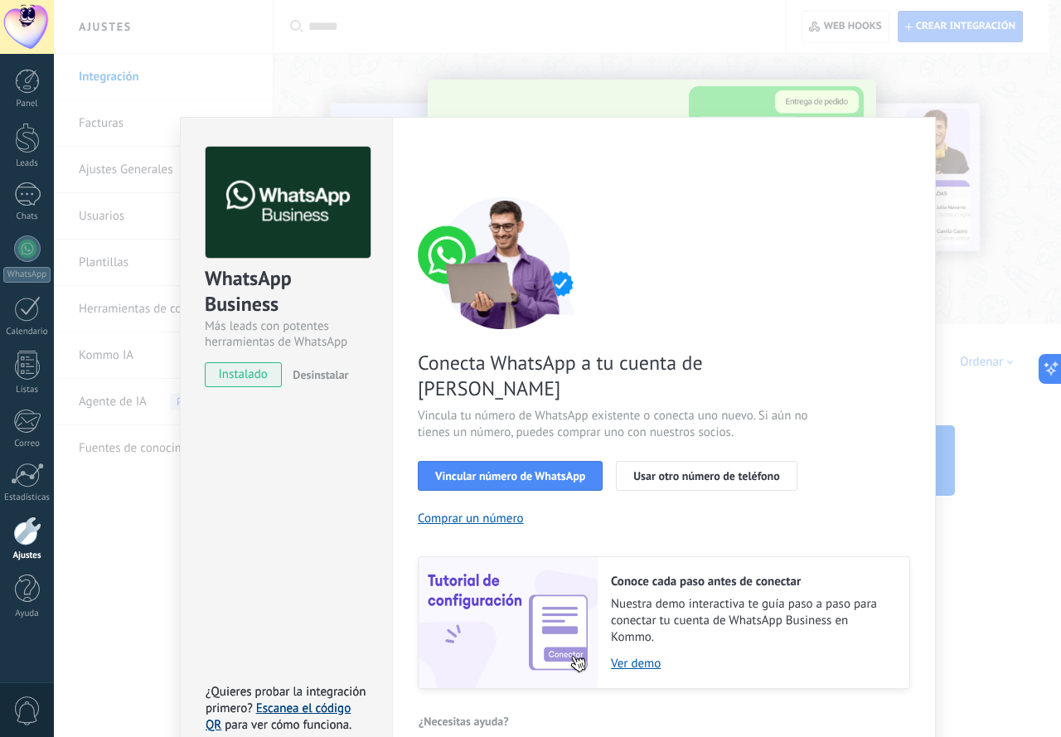
click at [317, 700] on link "Escanea el código QR" at bounding box center [278, 716] width 145 height 32
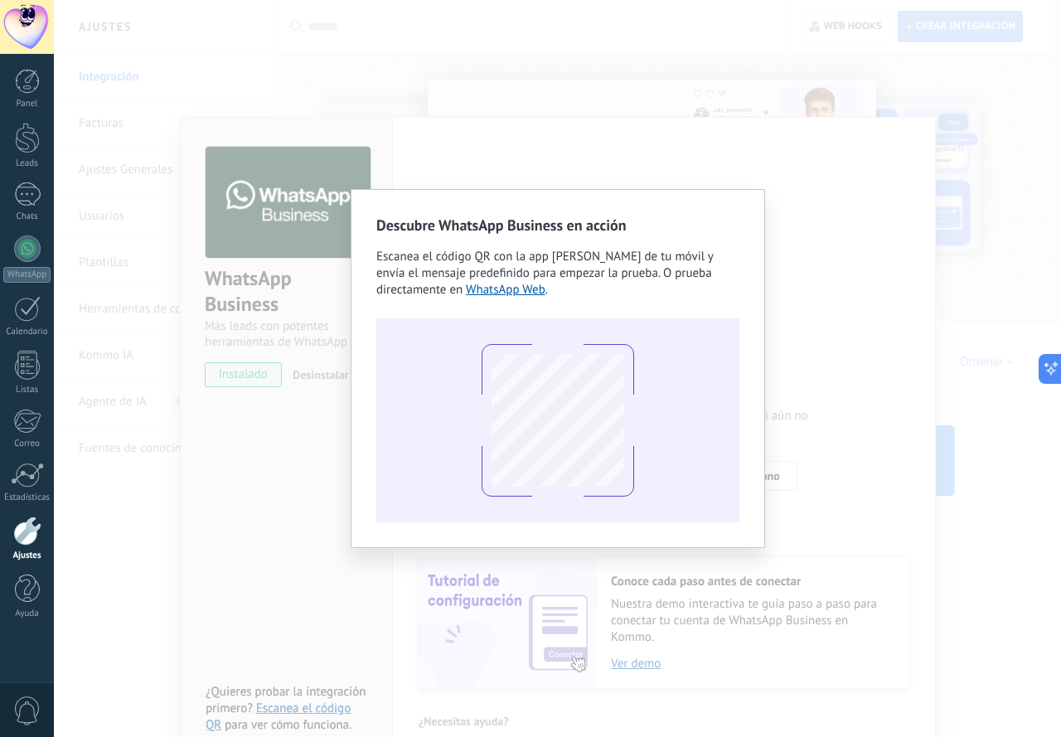
click at [816, 352] on div "Descubre WhatsApp Business en acción Escanea el código QR con la app de cámara …" at bounding box center [557, 368] width 1007 height 737
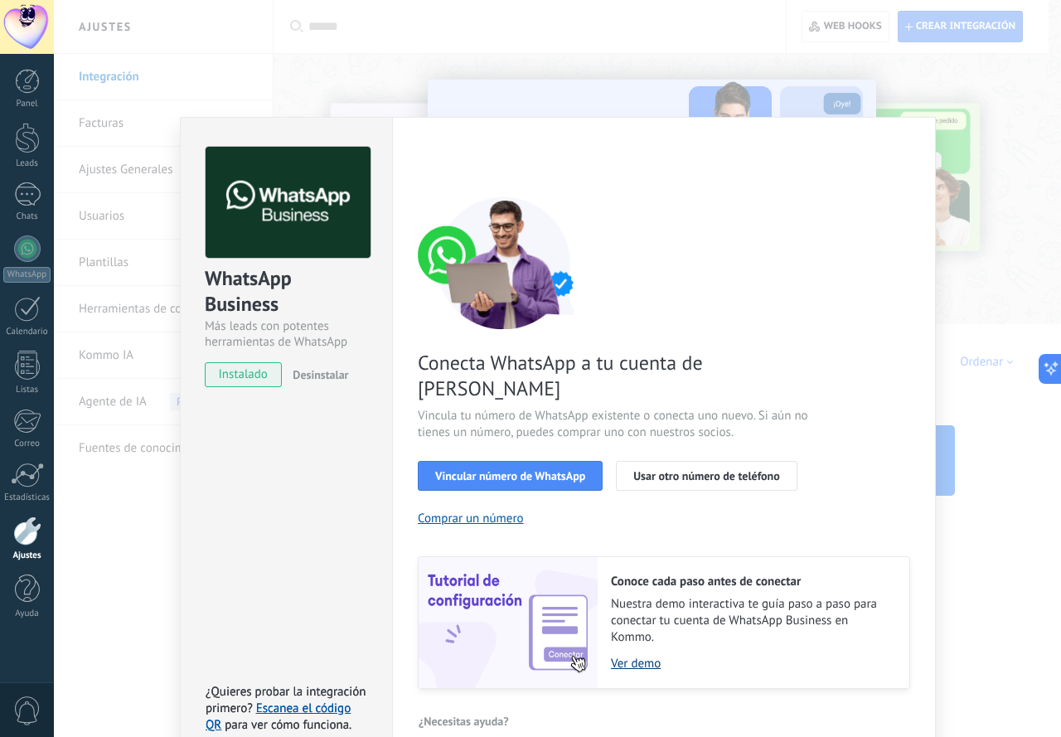
click at [636, 656] on link "Ver demo" at bounding box center [752, 664] width 282 height 16
click at [937, 353] on div "WhatsApp Business Más leads con potentes herramientas de WhatsApp instalado Des…" at bounding box center [557, 368] width 1007 height 737
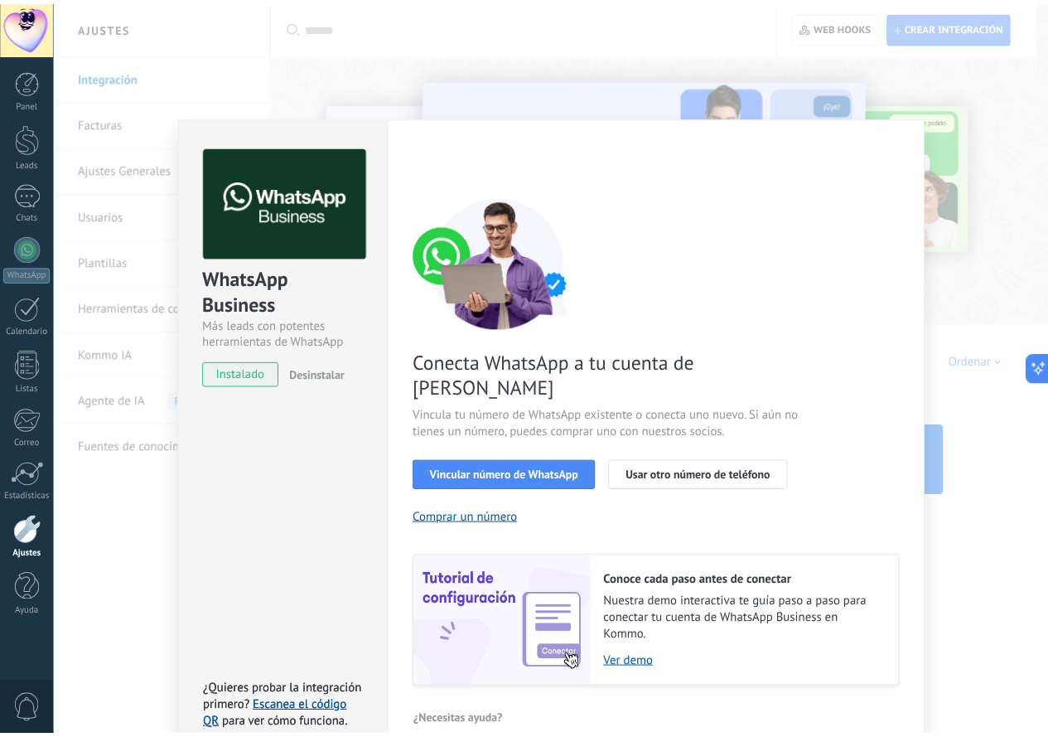
scroll to position [0, 0]
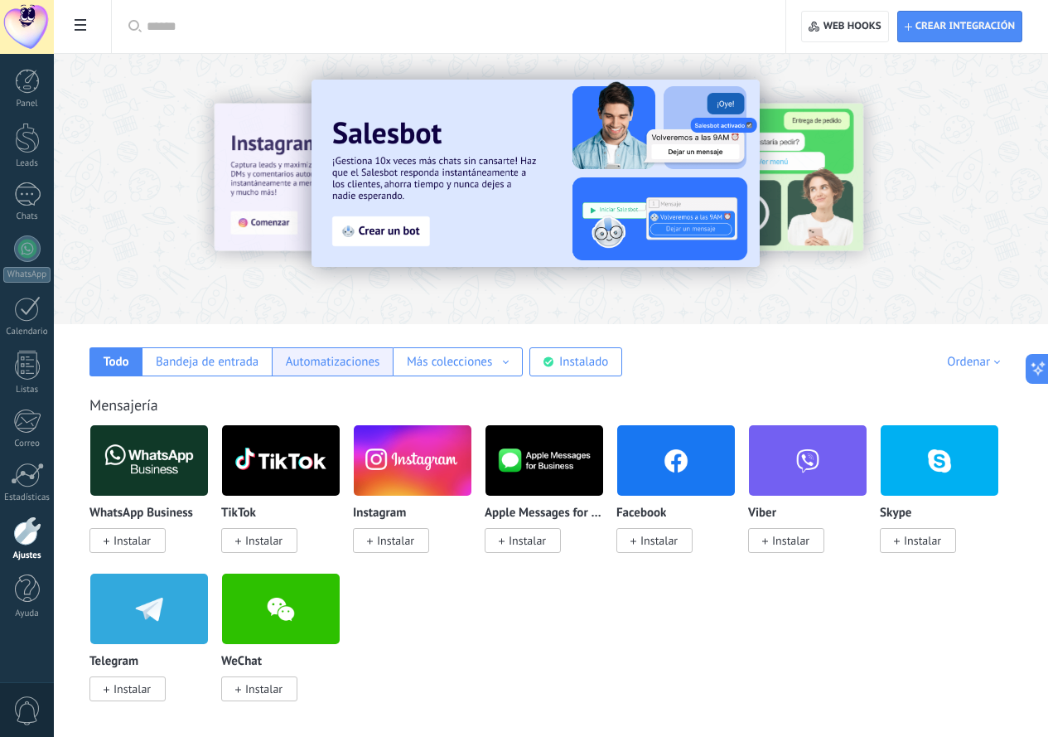
click at [380, 356] on div "Automatizaciones" at bounding box center [333, 362] width 94 height 16
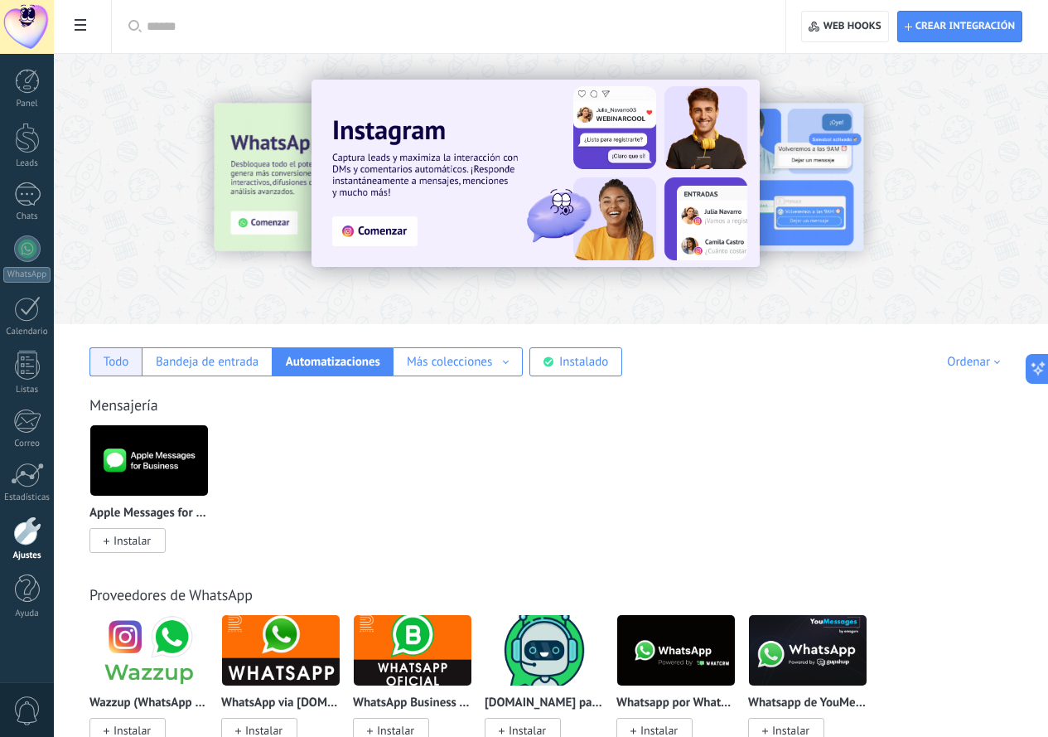
click at [129, 361] on div "Todo" at bounding box center [117, 362] width 26 height 16
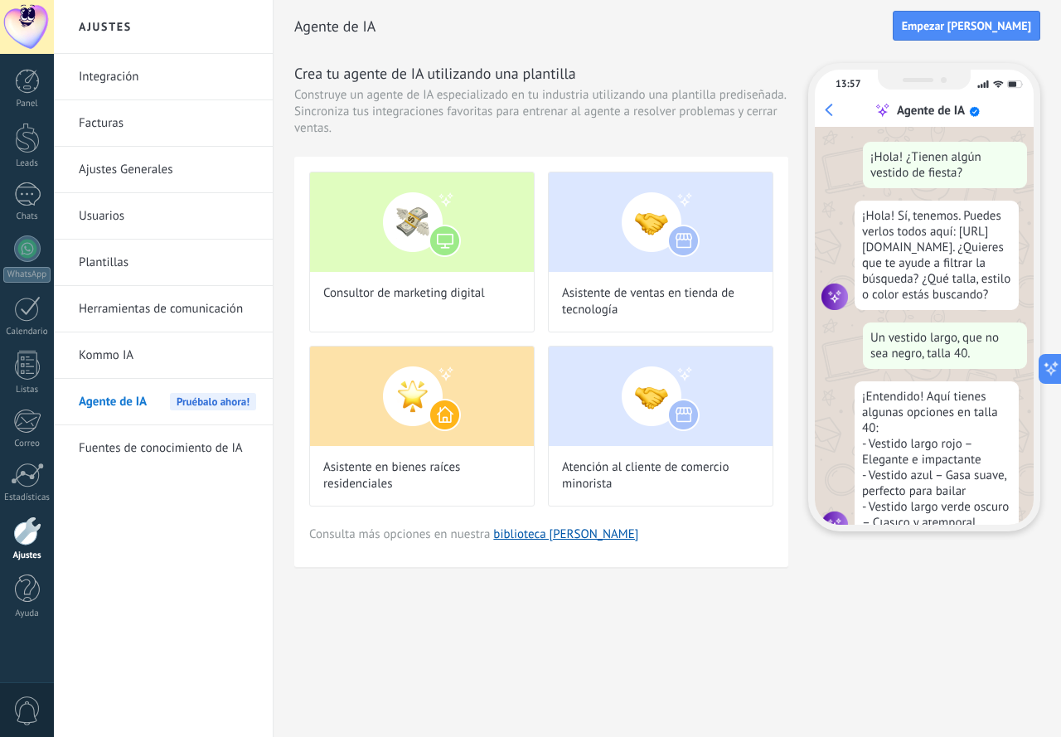
scroll to position [50, 0]
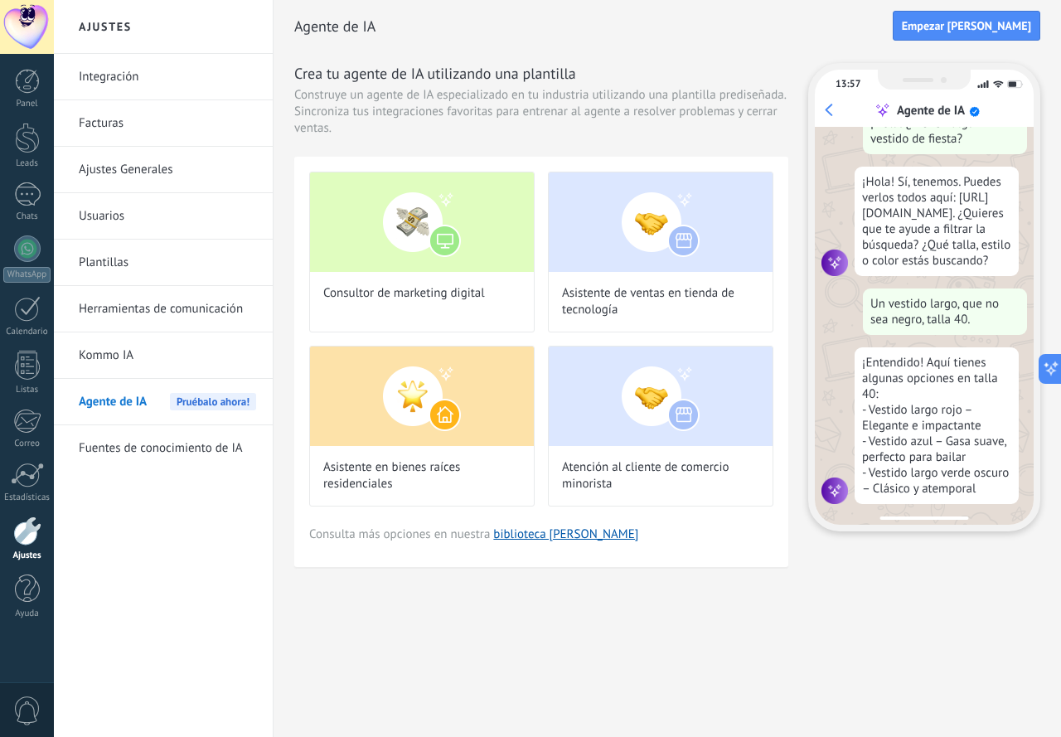
click at [207, 349] on link "Kommo IA" at bounding box center [167, 355] width 177 height 46
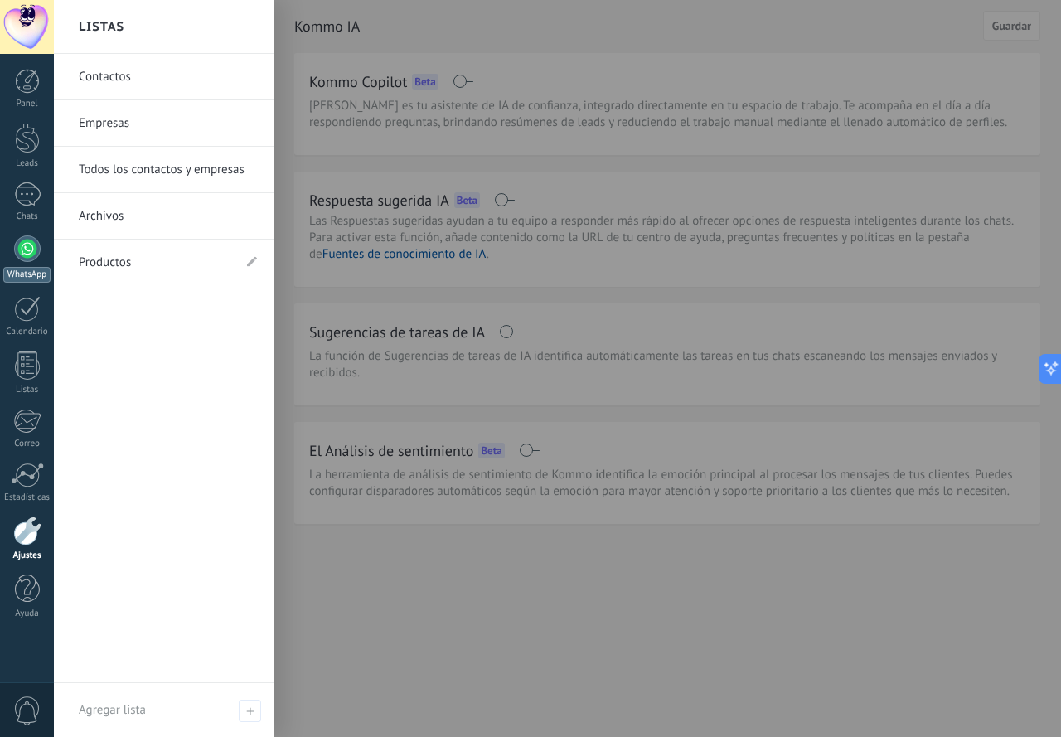
click at [17, 252] on div at bounding box center [27, 248] width 27 height 27
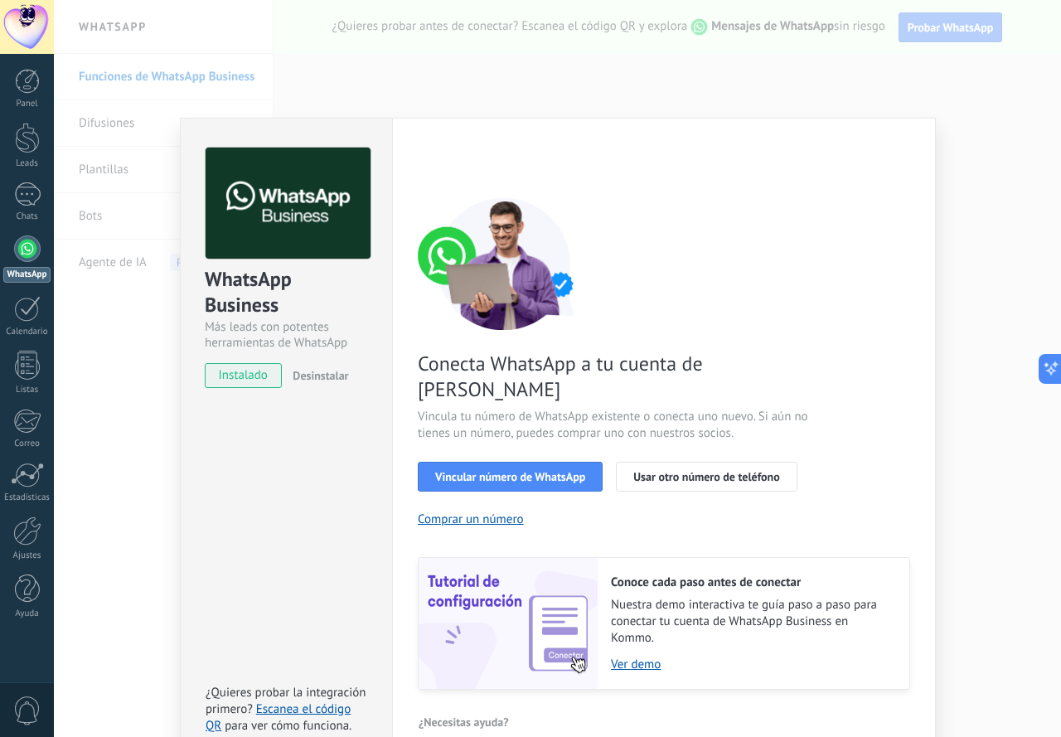
scroll to position [5, 0]
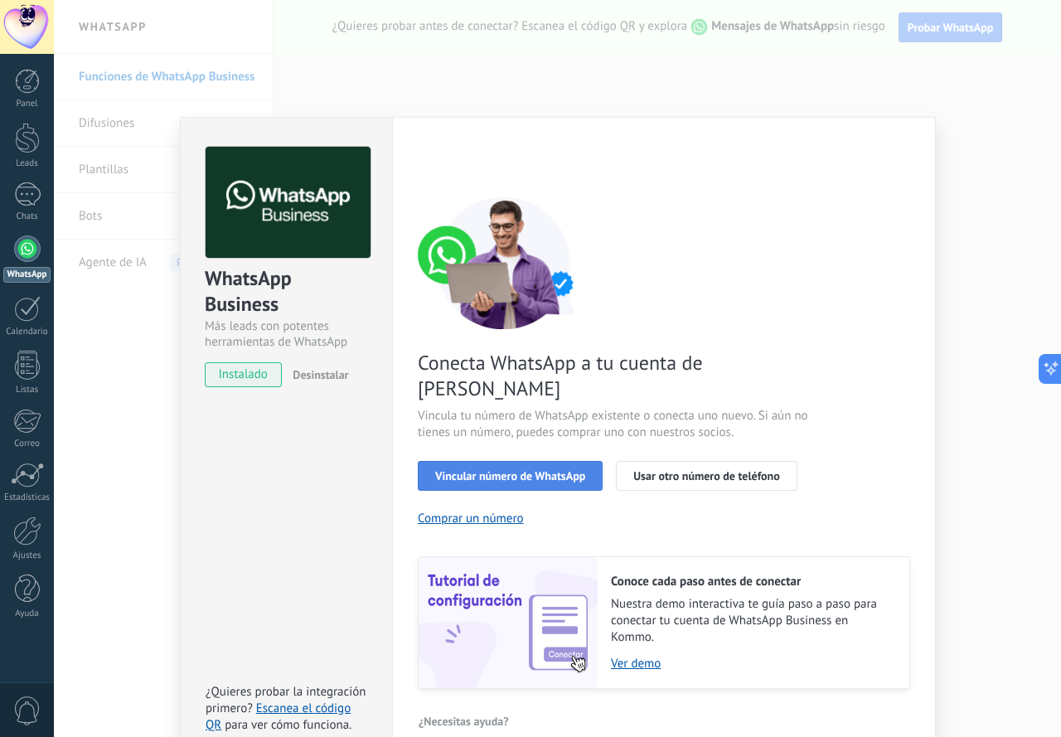
click at [551, 470] on span "Vincular número de WhatsApp" at bounding box center [510, 476] width 150 height 12
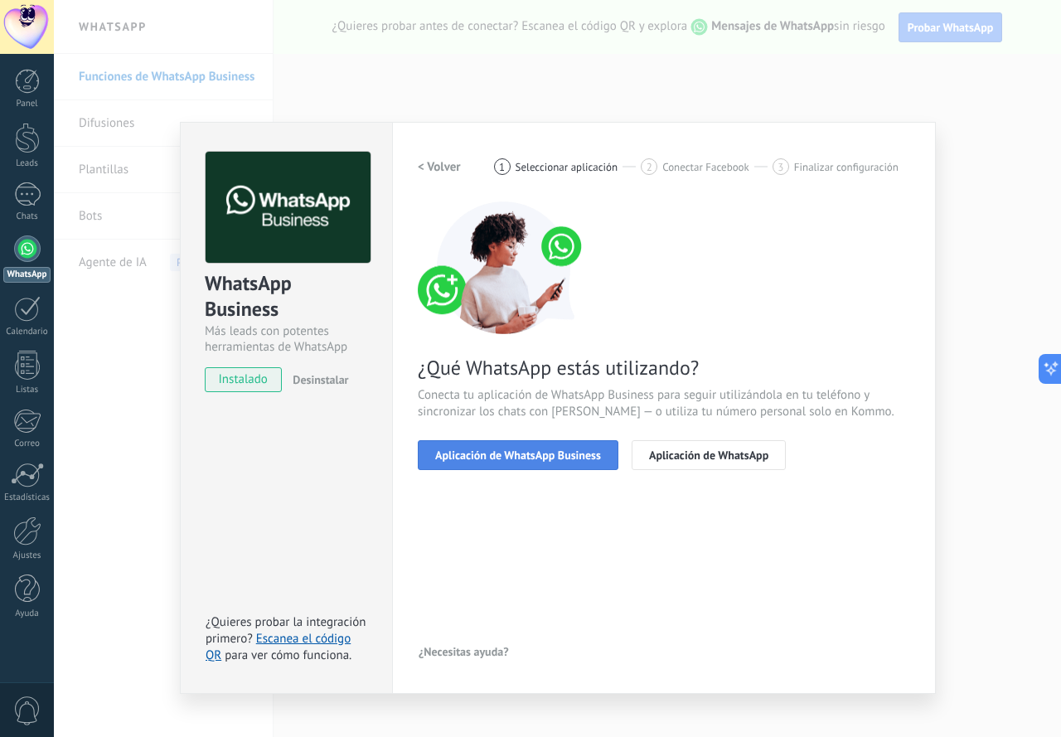
click at [550, 456] on span "Aplicación de WhatsApp Business" at bounding box center [518, 455] width 166 height 12
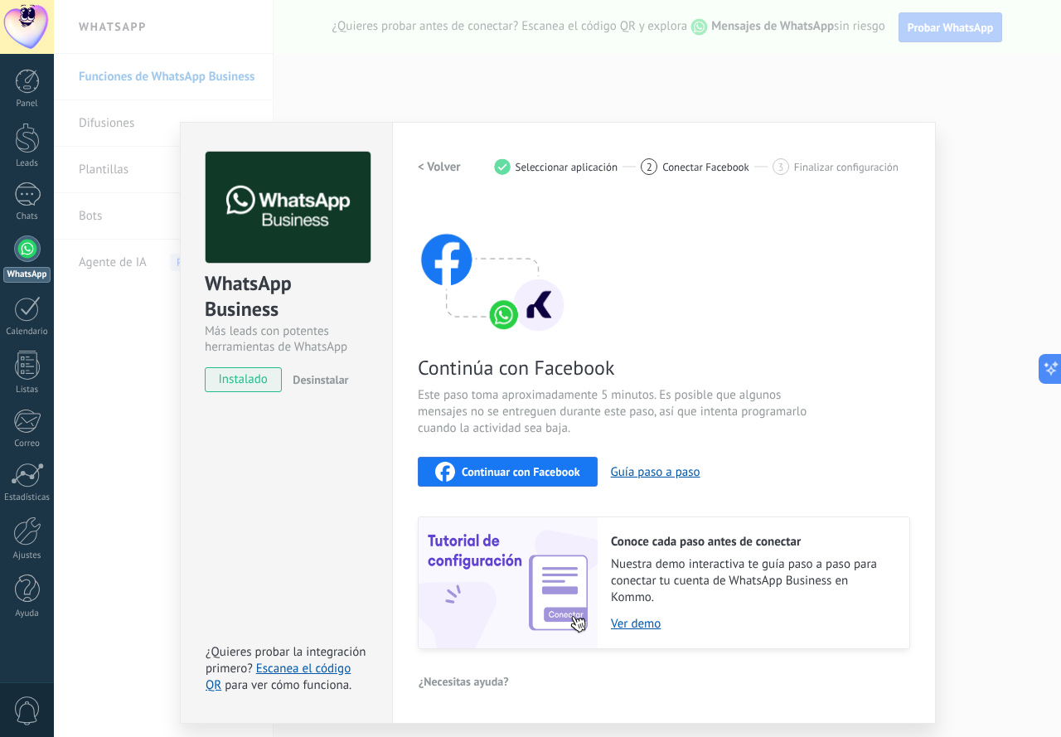
click at [552, 462] on div "Continuar con Facebook" at bounding box center [507, 472] width 145 height 20
click at [558, 474] on span "Continuar con Facebook" at bounding box center [521, 472] width 119 height 12
